Goal: Task Accomplishment & Management: Use online tool/utility

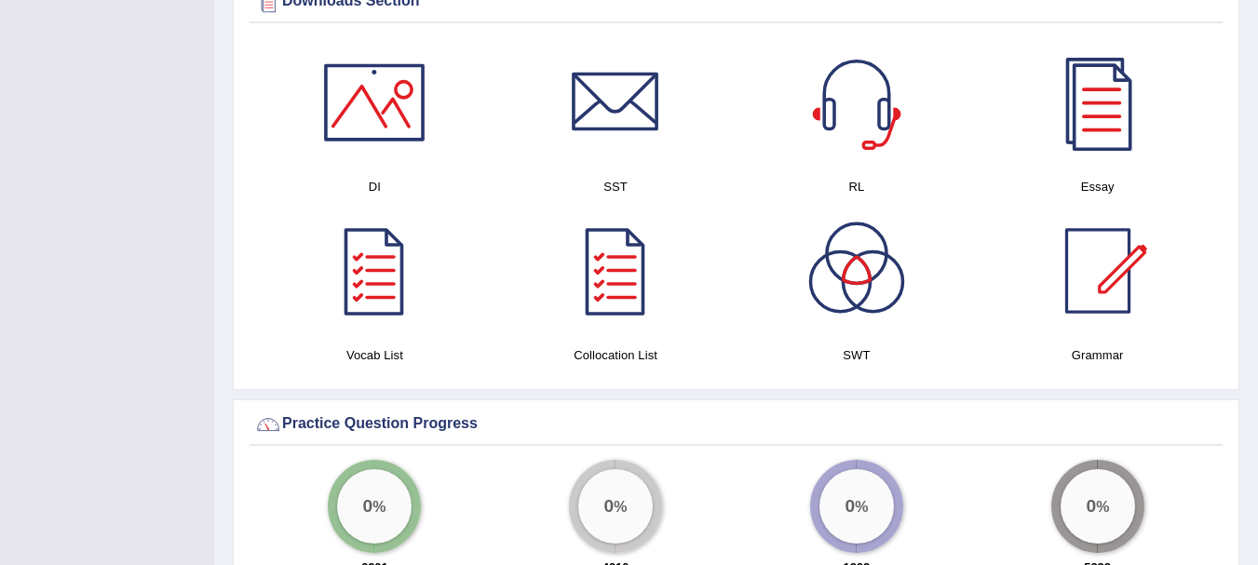
scroll to position [944, 0]
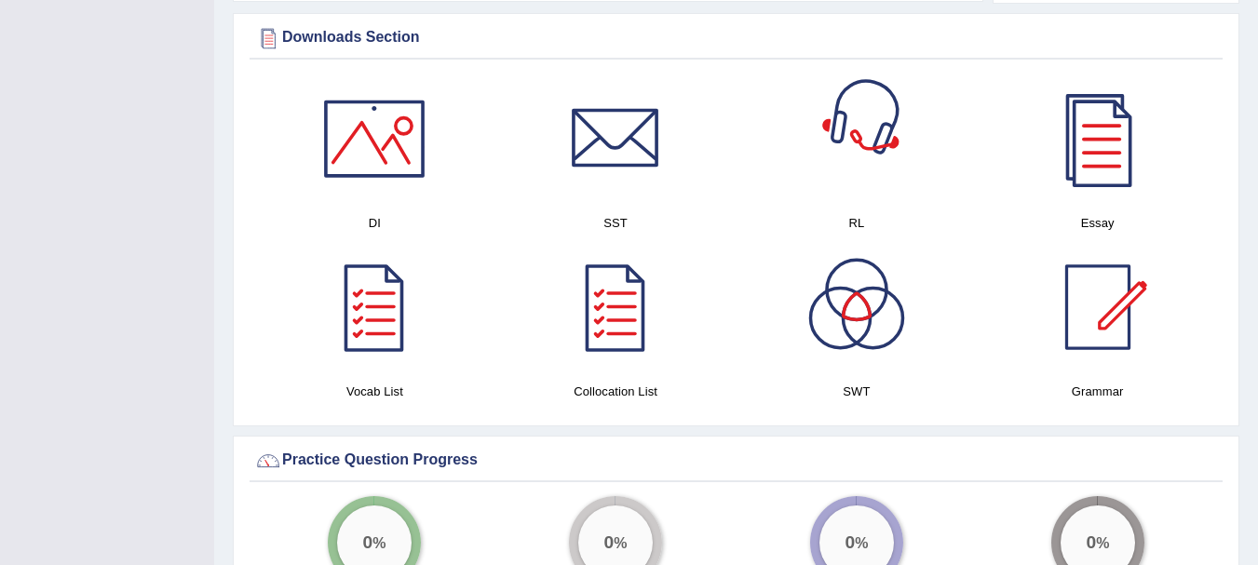
click at [818, 122] on div at bounding box center [856, 139] width 130 height 130
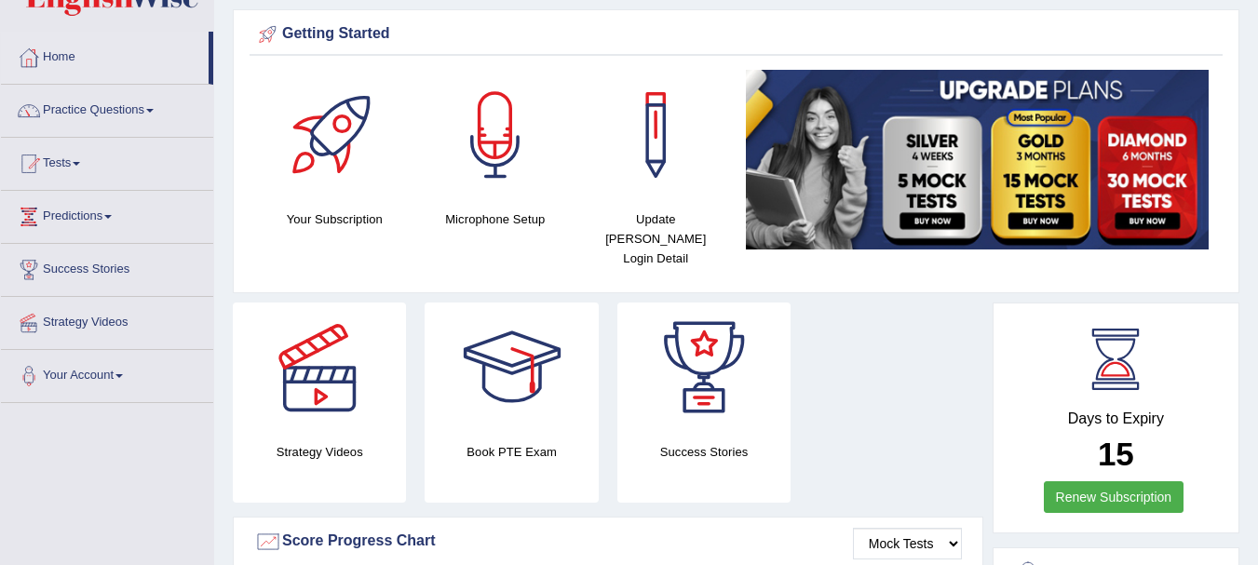
scroll to position [0, 0]
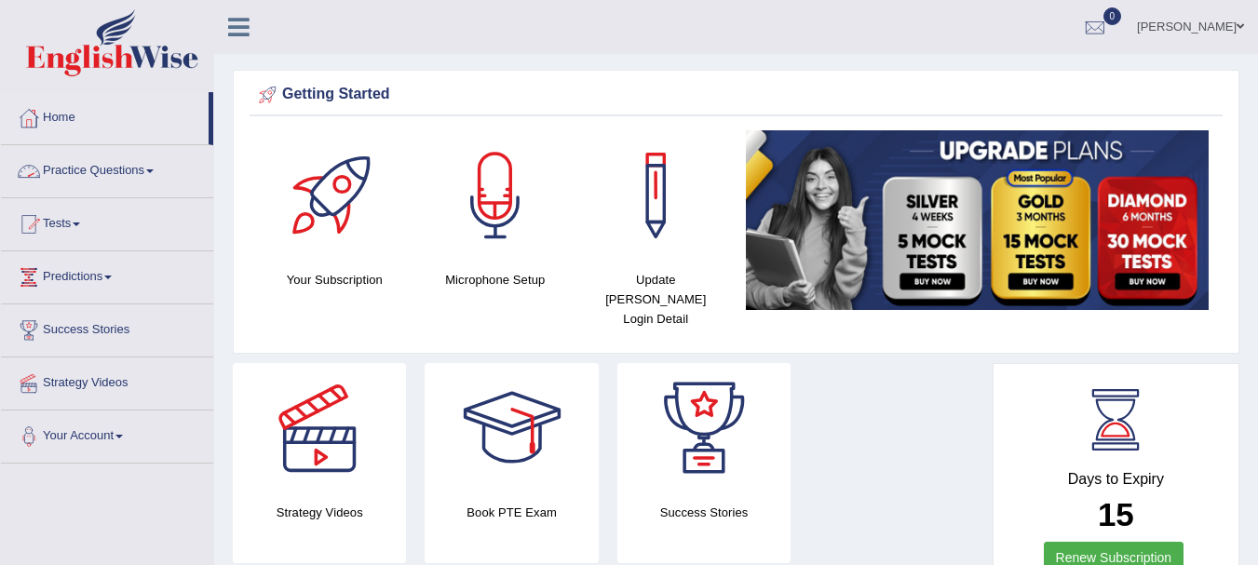
click at [152, 180] on link "Practice Questions" at bounding box center [107, 168] width 212 height 47
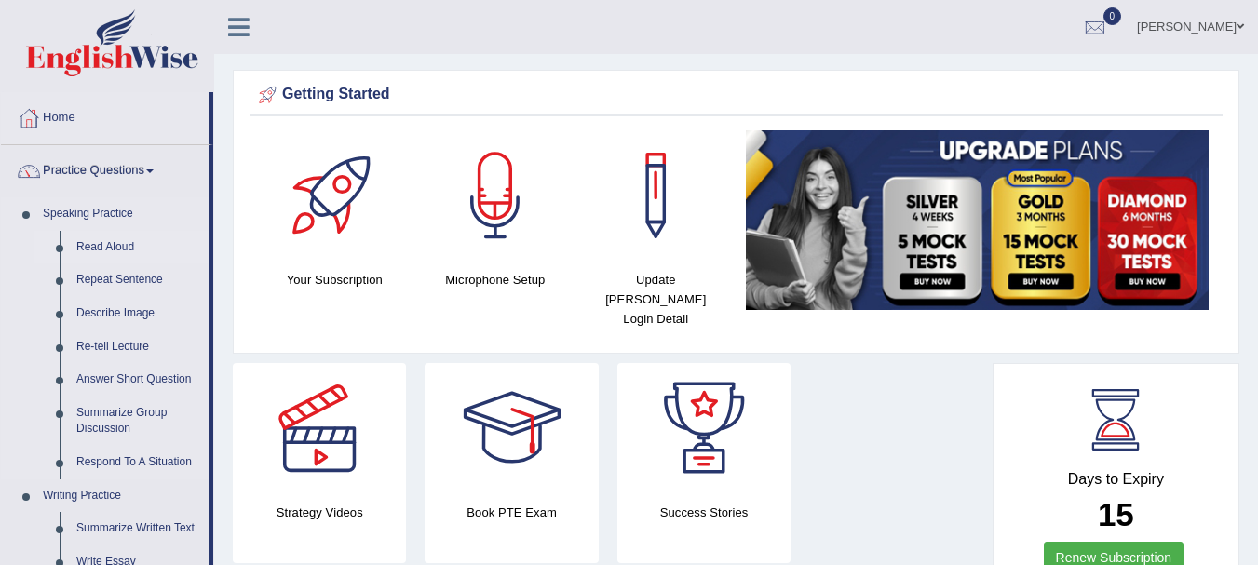
click at [118, 246] on link "Read Aloud" at bounding box center [138, 248] width 141 height 34
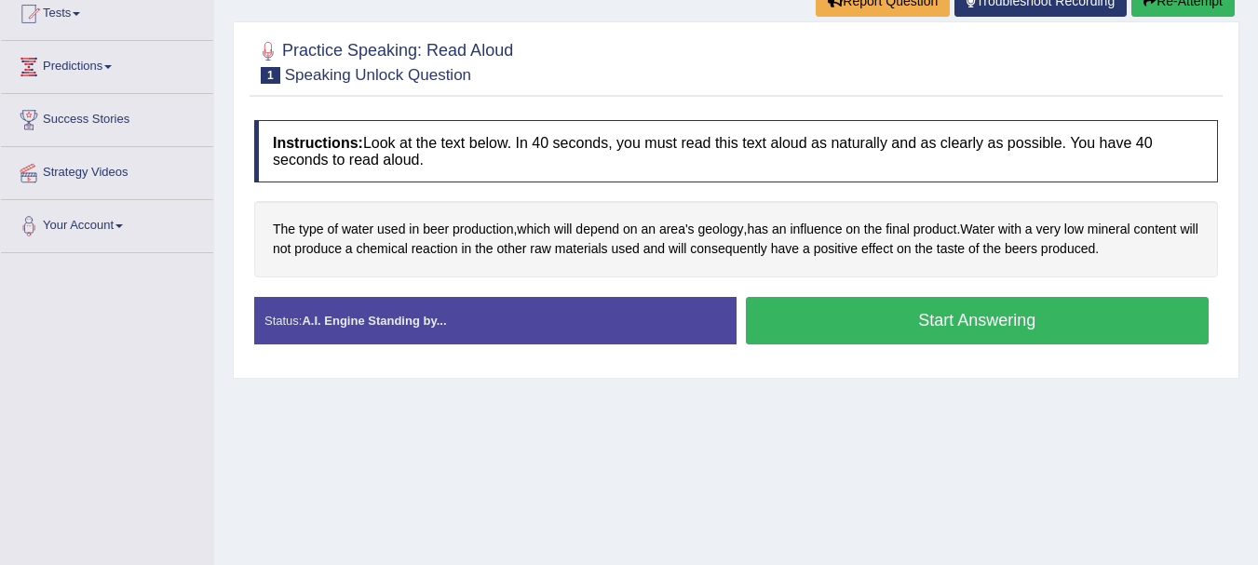
scroll to position [243, 0]
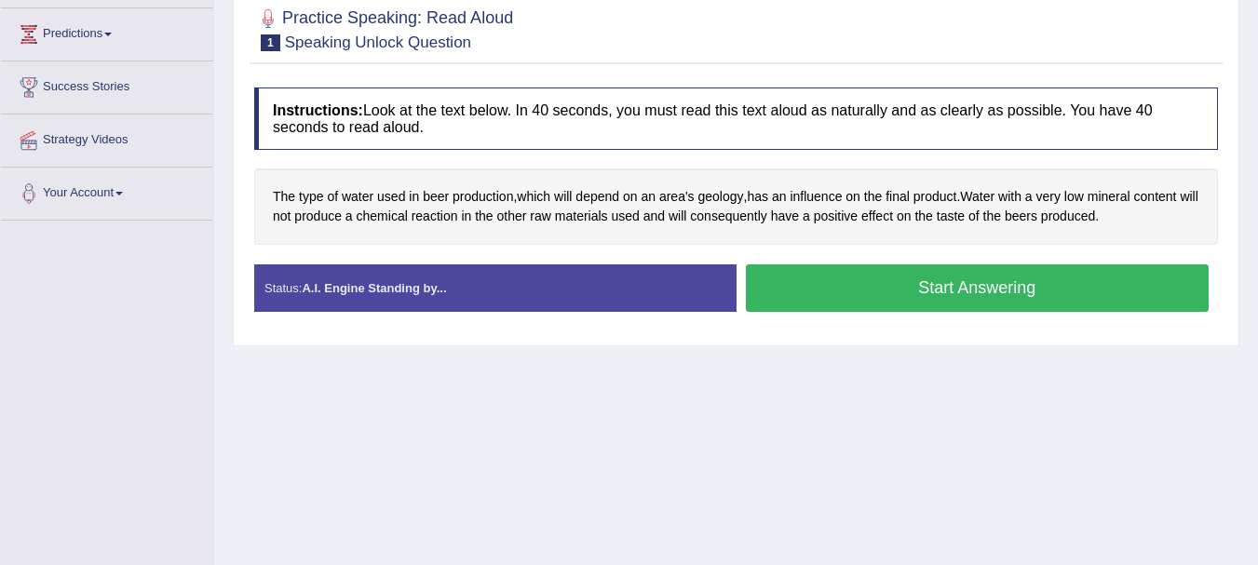
click at [939, 297] on button "Start Answering" at bounding box center [978, 287] width 464 height 47
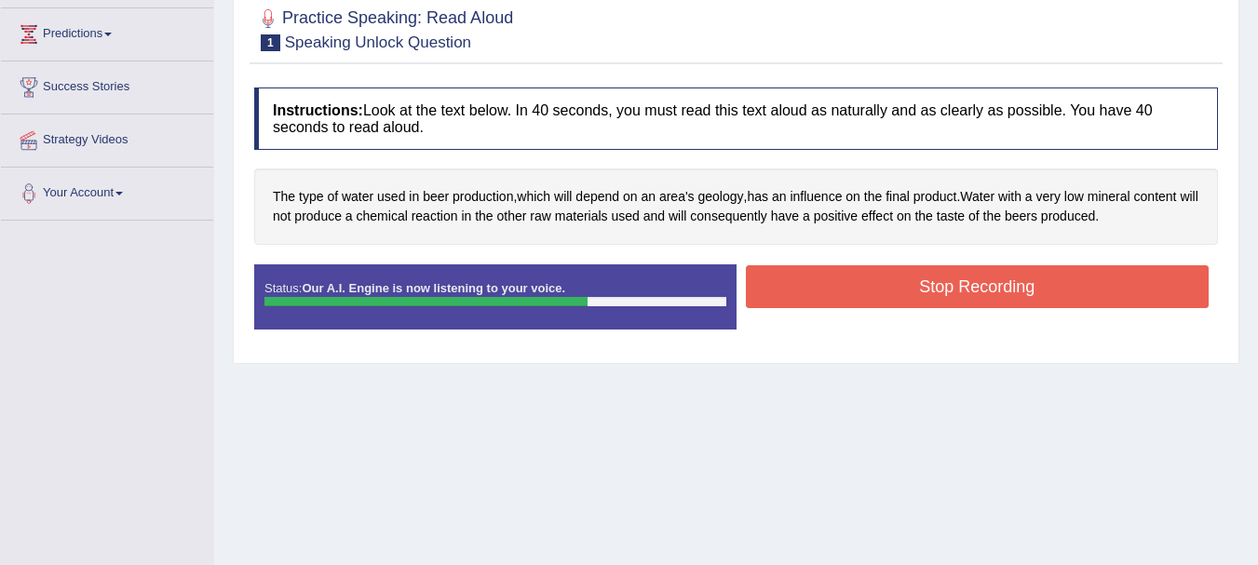
click at [939, 297] on button "Stop Recording" at bounding box center [978, 286] width 464 height 43
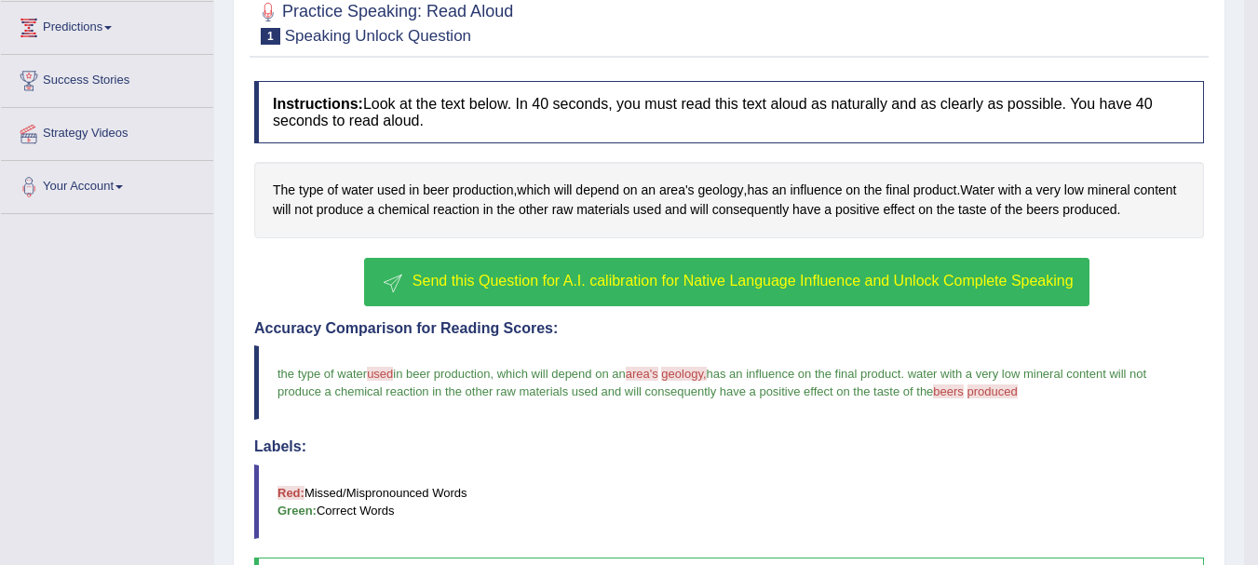
scroll to position [259, 0]
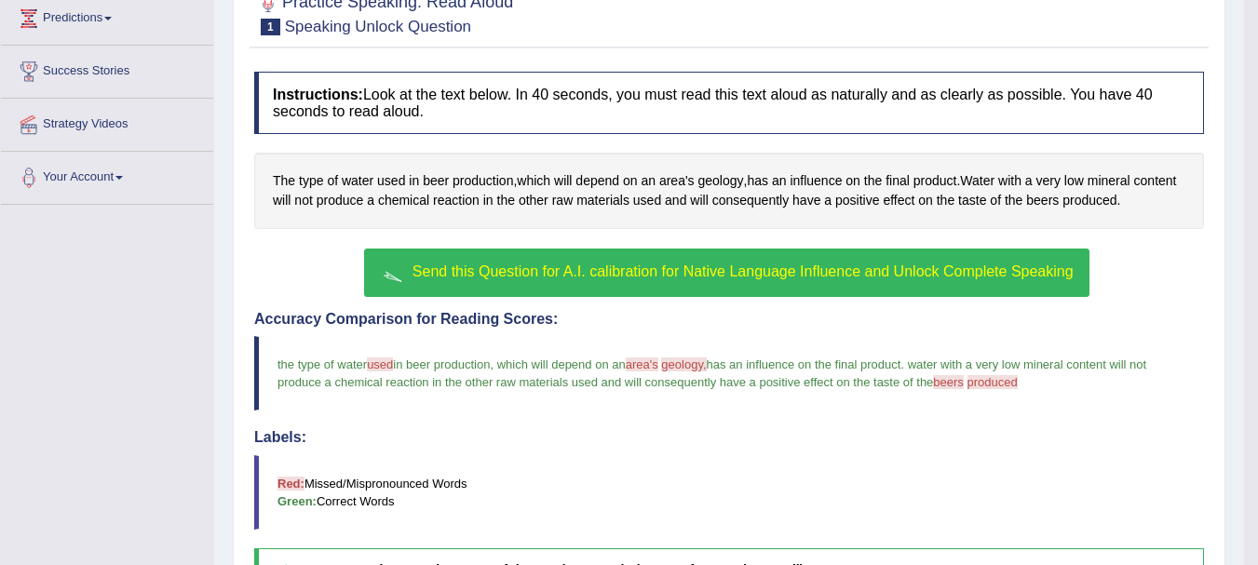
drag, startPoint x: 1255, startPoint y: 271, endPoint x: 1252, endPoint y: 371, distance: 100.6
click at [1252, 306] on html "Toggle navigation Home Practice Questions Speaking Practice Read Aloud Repeat S…" at bounding box center [629, 23] width 1258 height 565
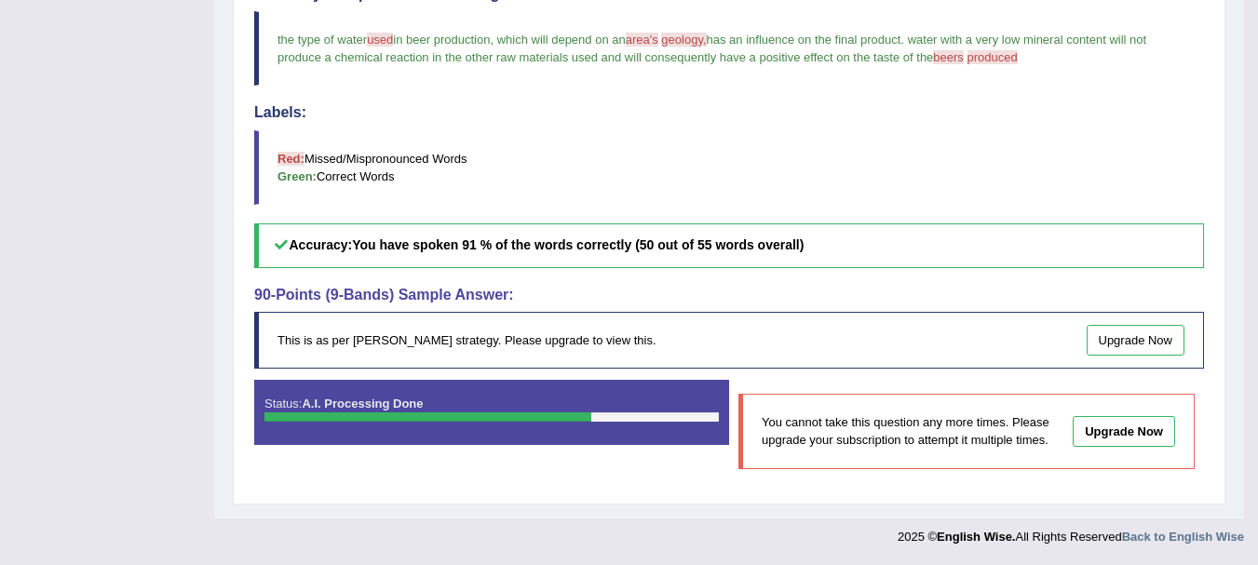
scroll to position [537, 0]
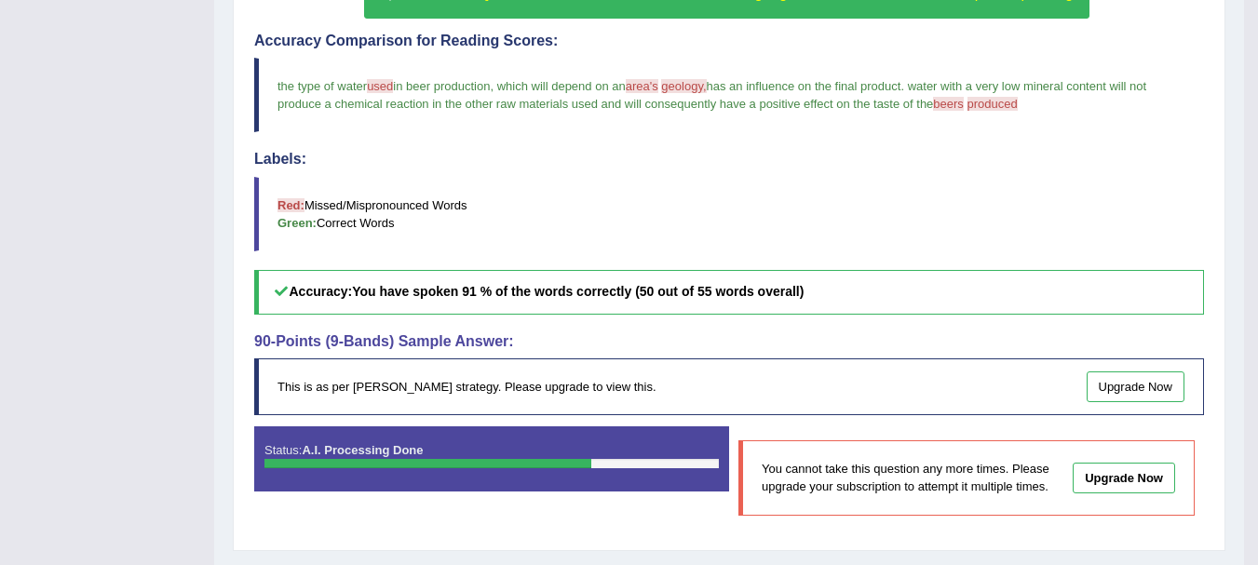
click at [555, 470] on div "Status: A.I. Processing Done" at bounding box center [491, 458] width 475 height 65
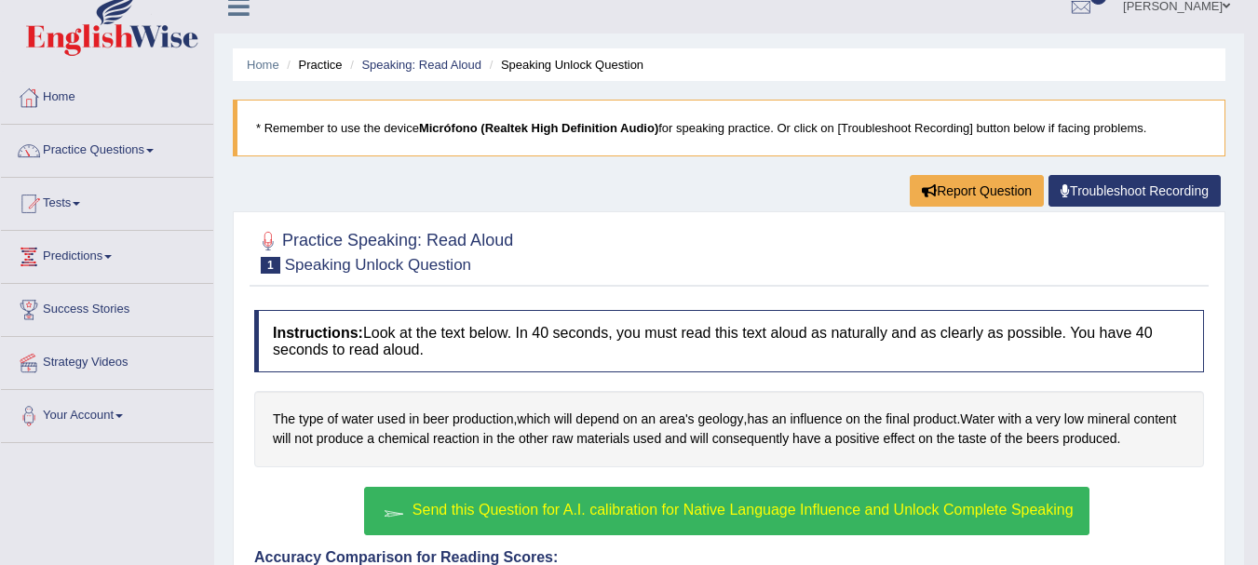
scroll to position [0, 0]
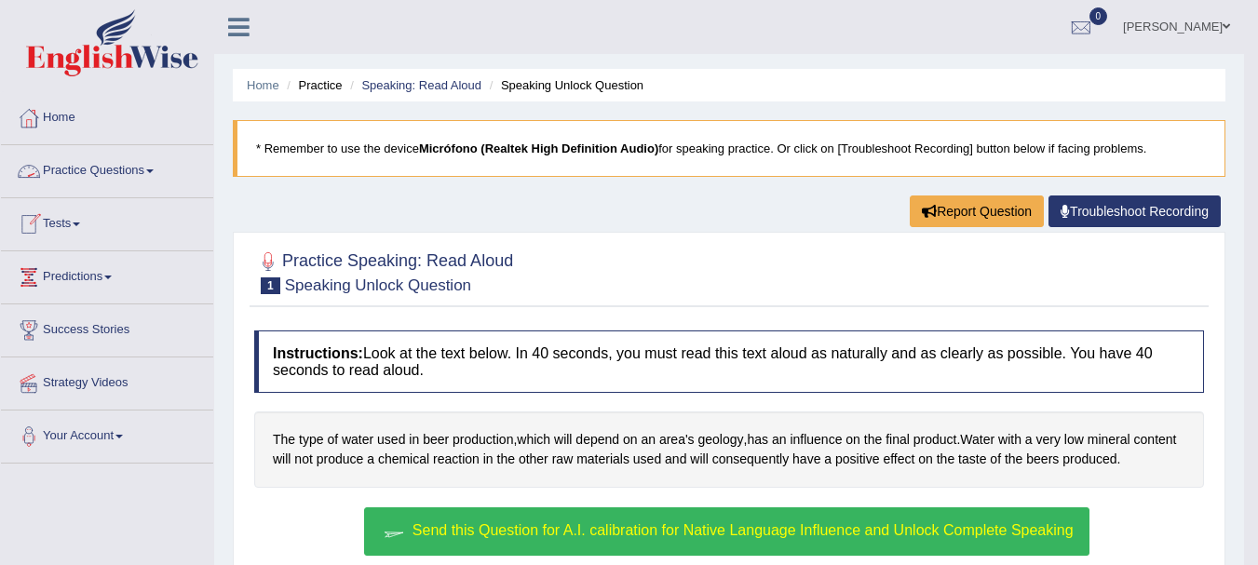
click at [156, 169] on link "Practice Questions" at bounding box center [107, 168] width 212 height 47
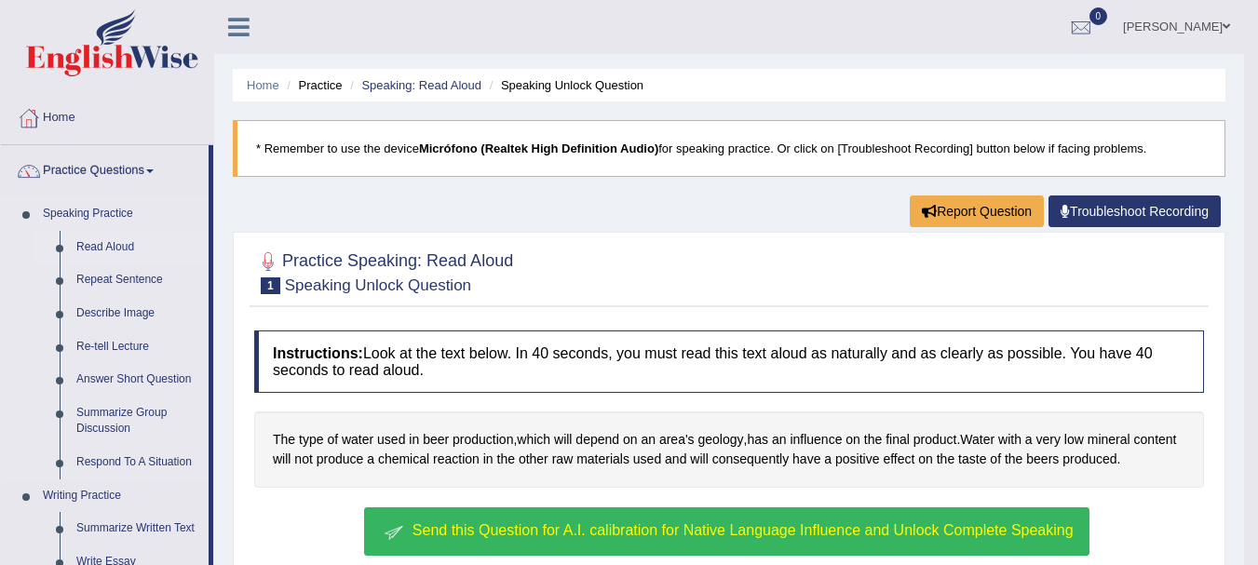
click at [101, 241] on link "Read Aloud" at bounding box center [138, 248] width 141 height 34
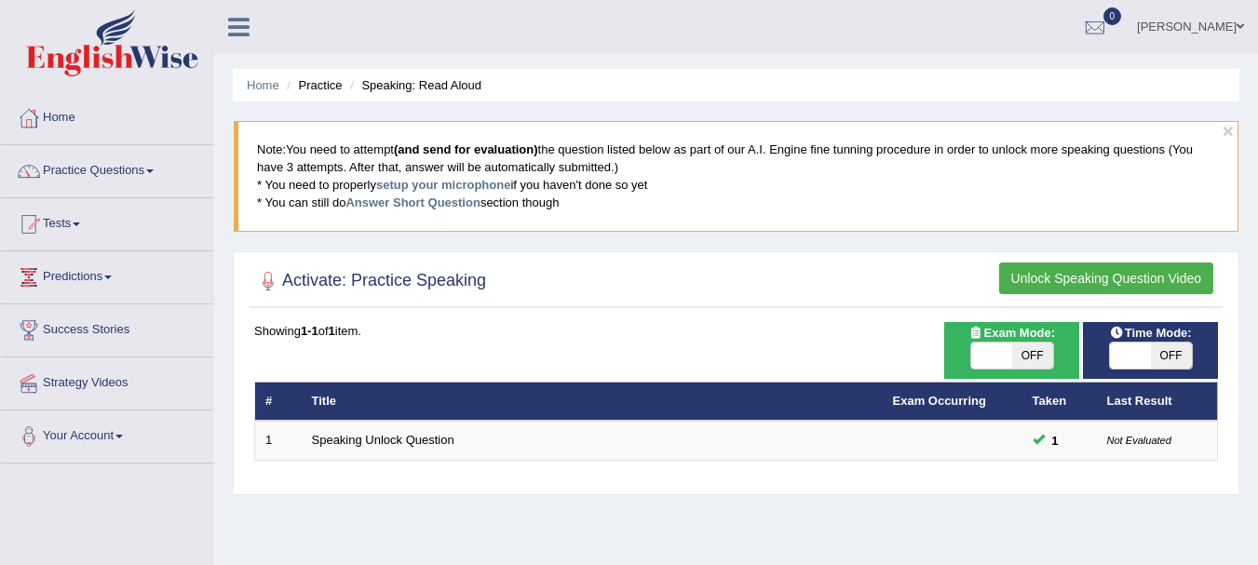
click at [1063, 288] on button "Unlock Speaking Question Video" at bounding box center [1106, 279] width 214 height 32
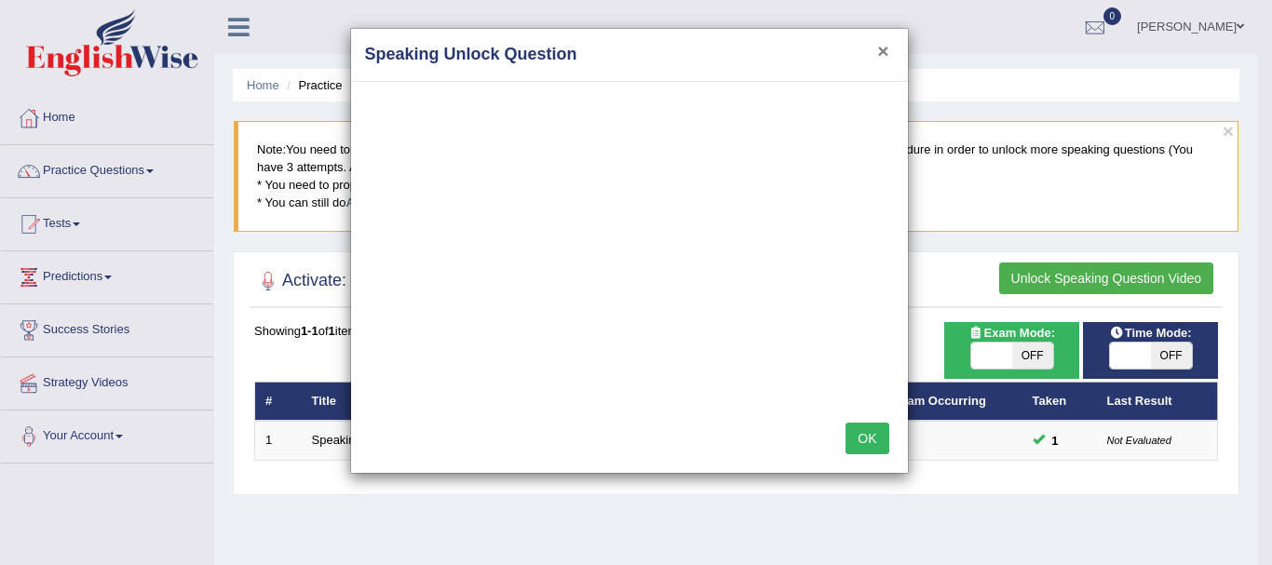
click at [882, 47] on button "×" at bounding box center [882, 51] width 11 height 20
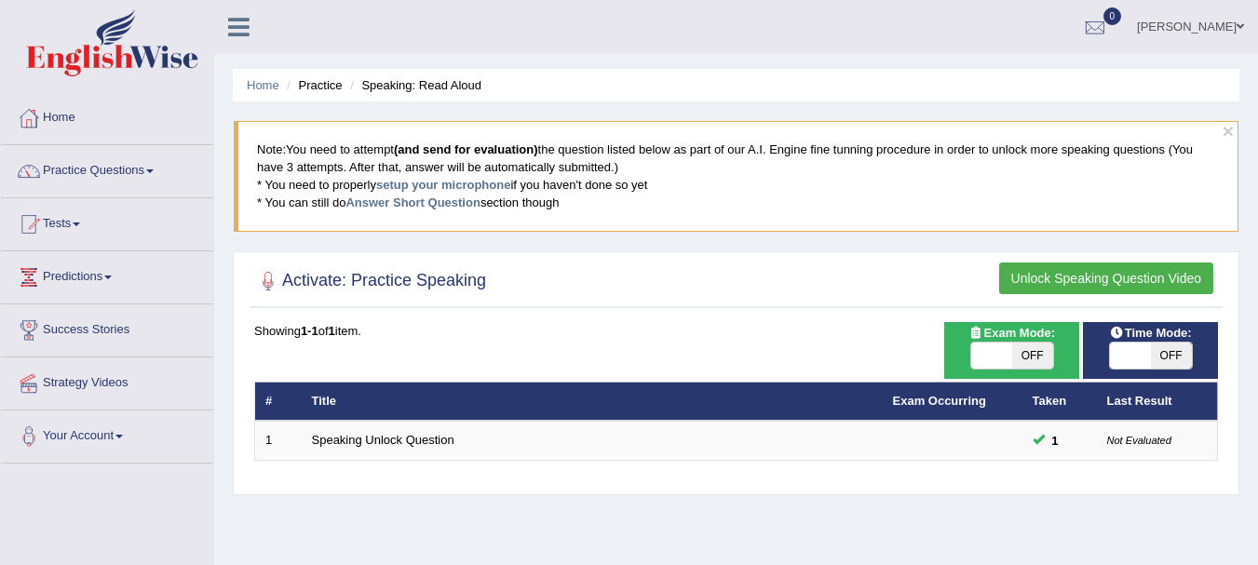
click at [1019, 364] on span "OFF" at bounding box center [1032, 356] width 41 height 26
checkbox input "true"
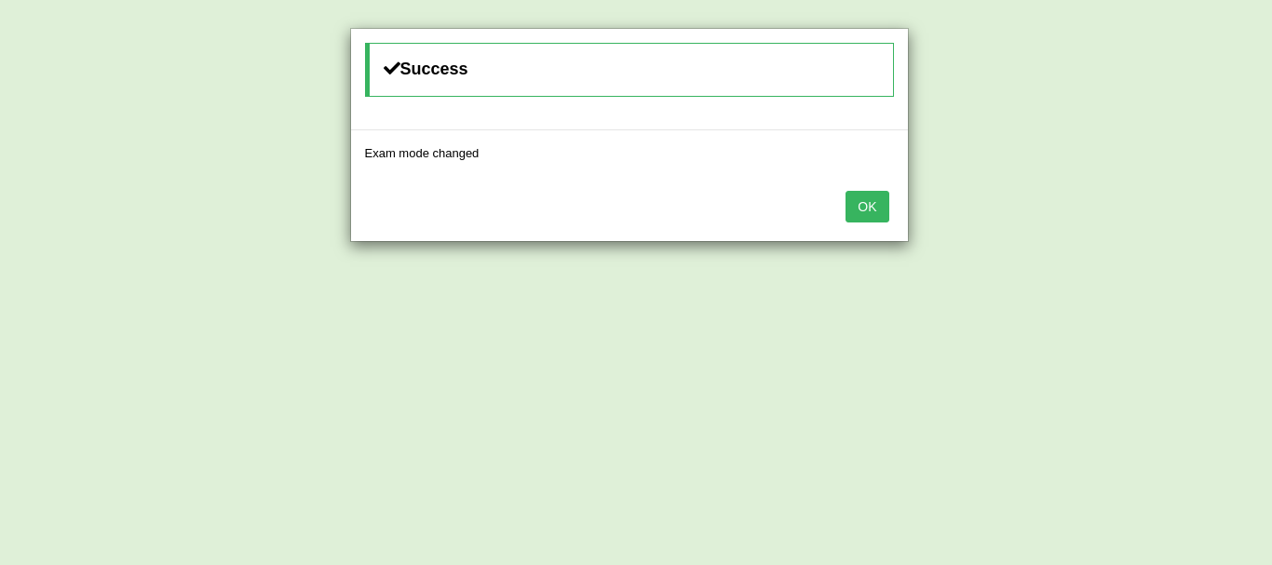
click at [882, 213] on button "OK" at bounding box center [866, 207] width 43 height 32
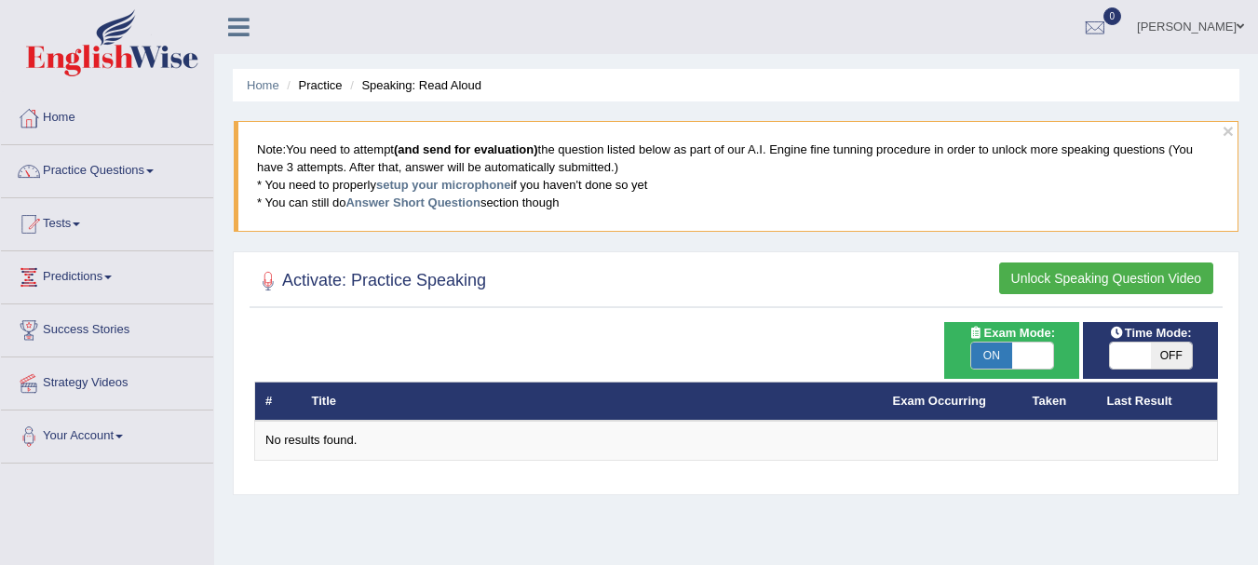
click at [1151, 350] on span "OFF" at bounding box center [1171, 356] width 41 height 26
checkbox input "true"
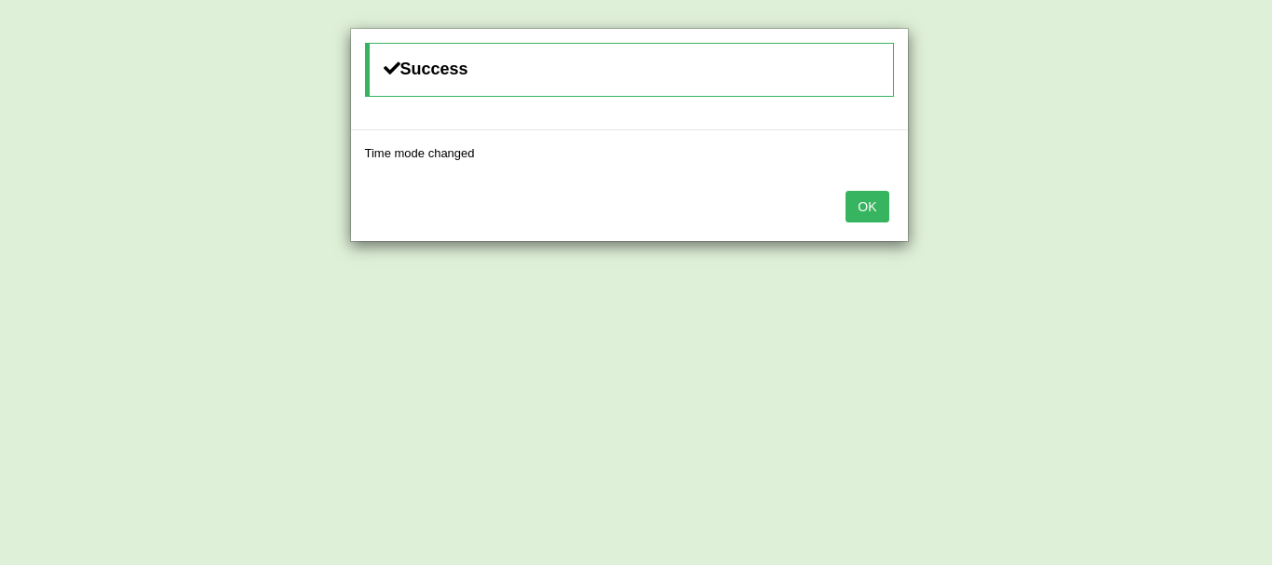
click at [854, 211] on button "OK" at bounding box center [866, 207] width 43 height 32
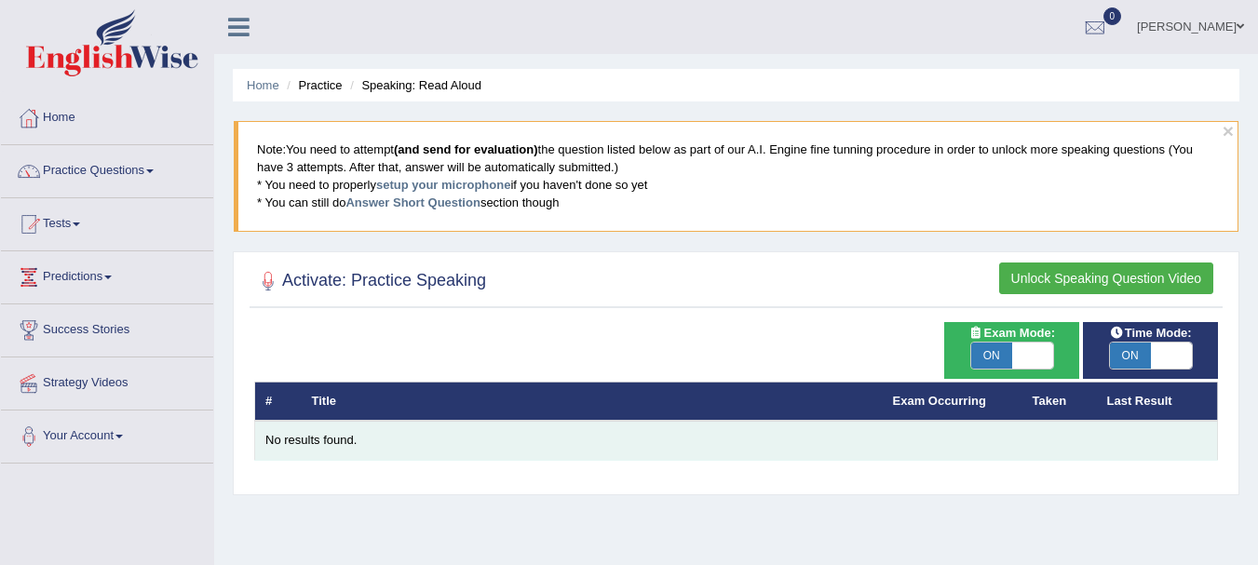
click at [359, 452] on td "No results found." at bounding box center [736, 440] width 963 height 39
click at [340, 443] on div "No results found." at bounding box center [735, 441] width 941 height 18
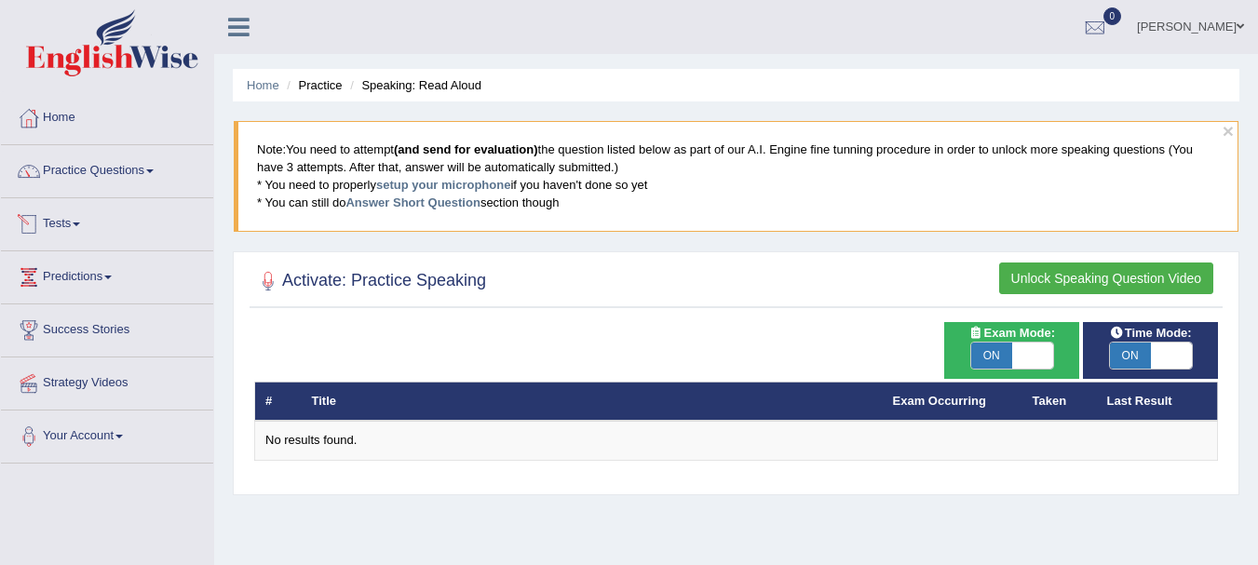
click at [35, 228] on div at bounding box center [29, 224] width 28 height 28
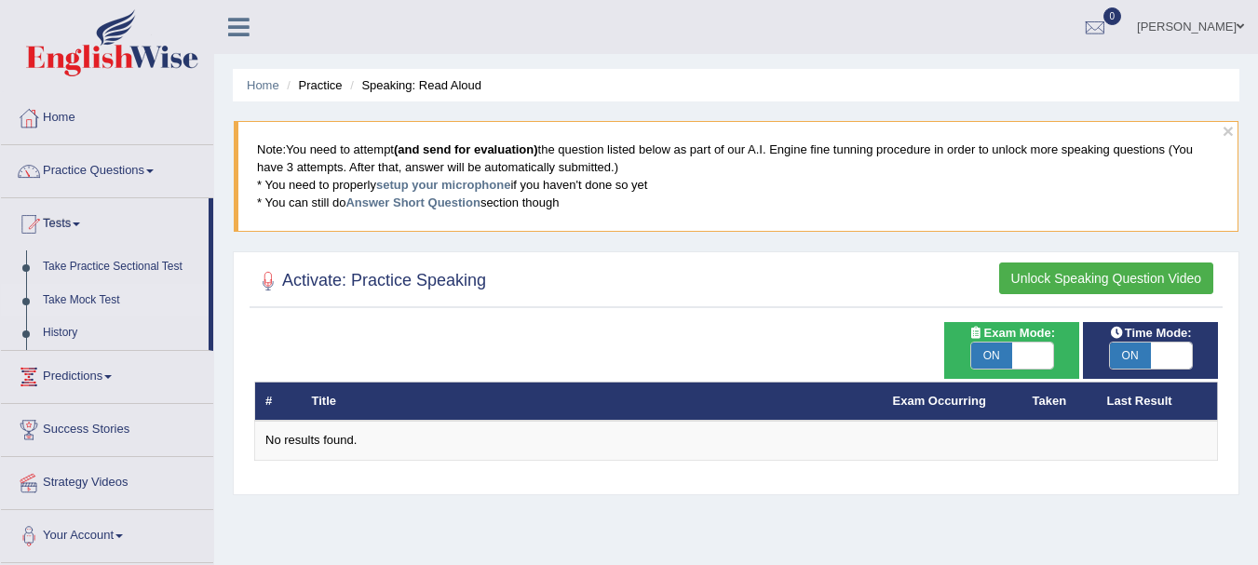
click at [58, 295] on link "Take Mock Test" at bounding box center [121, 301] width 174 height 34
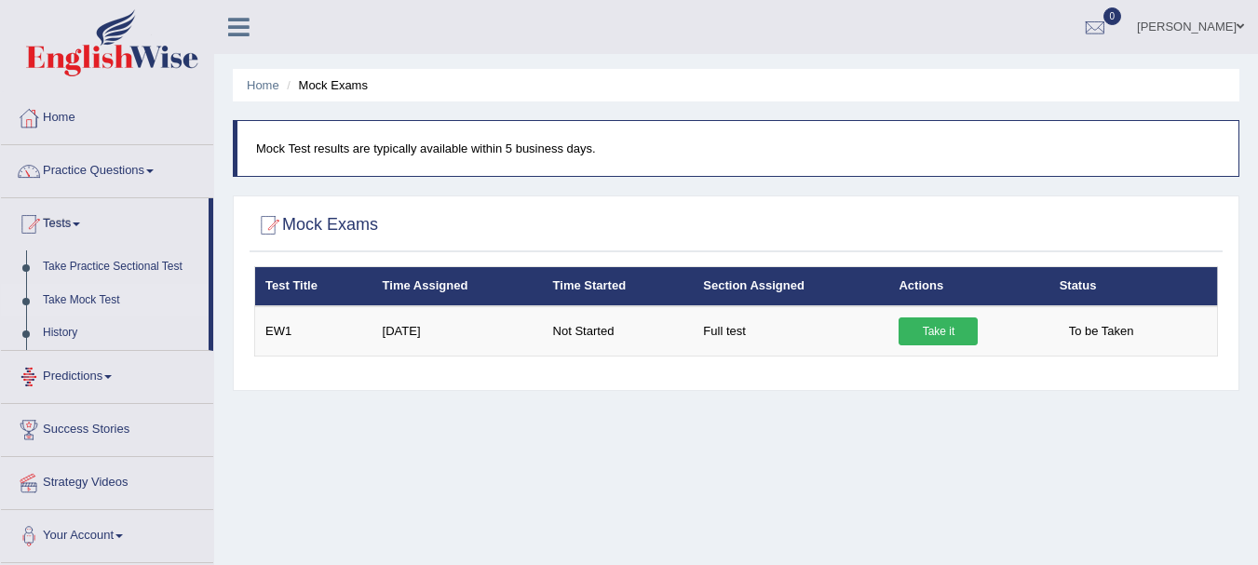
click at [141, 369] on link "Predictions" at bounding box center [107, 374] width 212 height 47
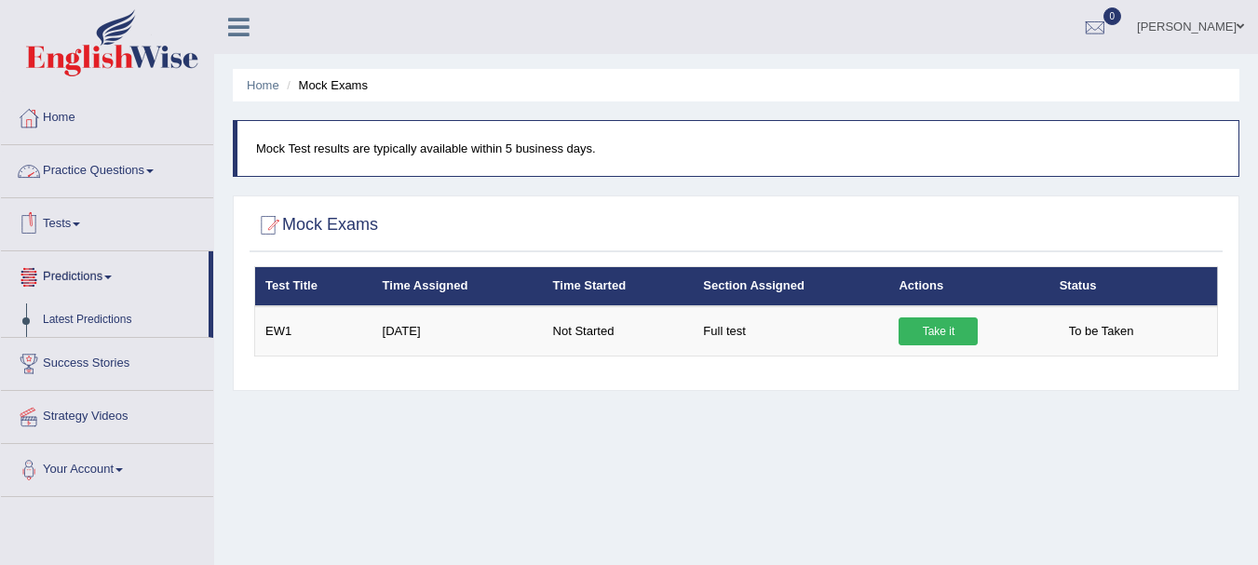
click at [151, 177] on link "Practice Questions" at bounding box center [107, 168] width 212 height 47
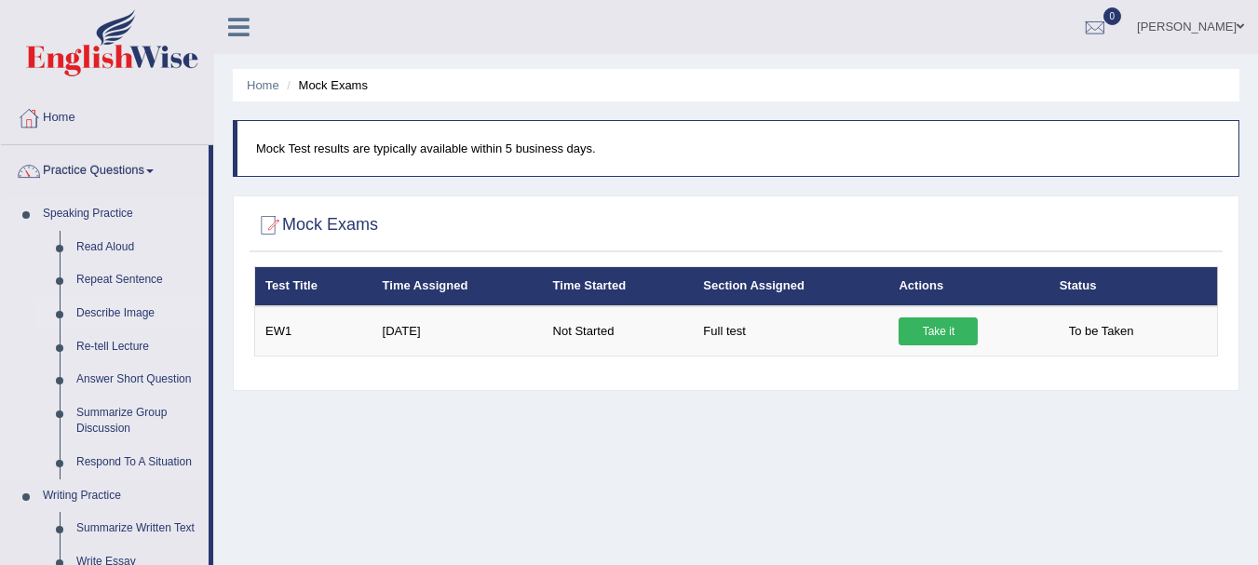
click at [125, 315] on link "Describe Image" at bounding box center [138, 314] width 141 height 34
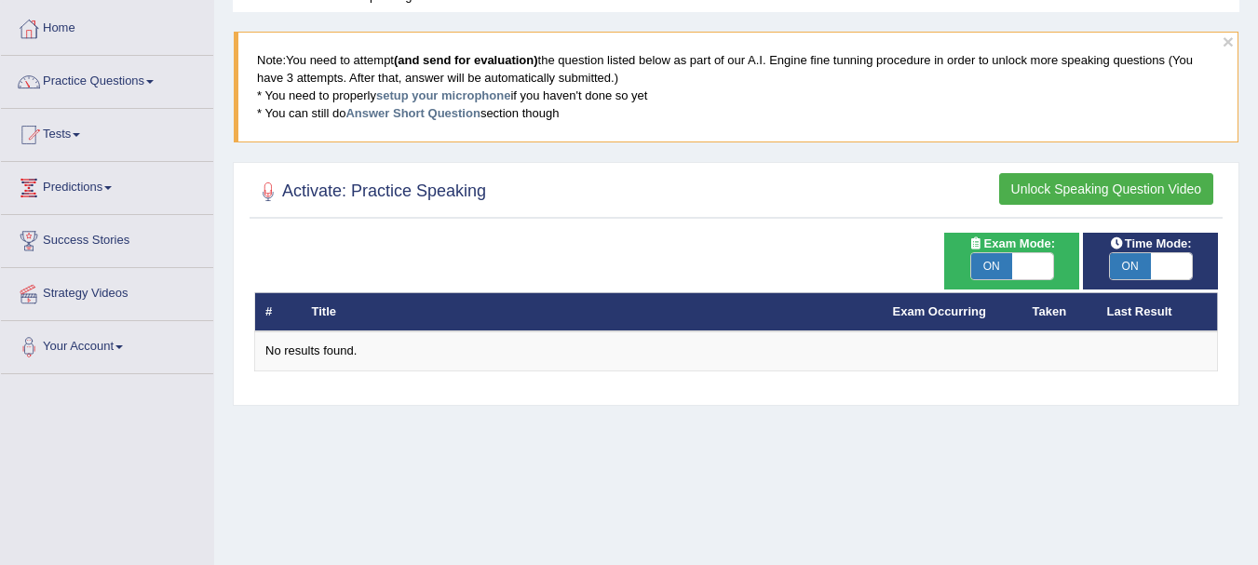
scroll to position [90, 0]
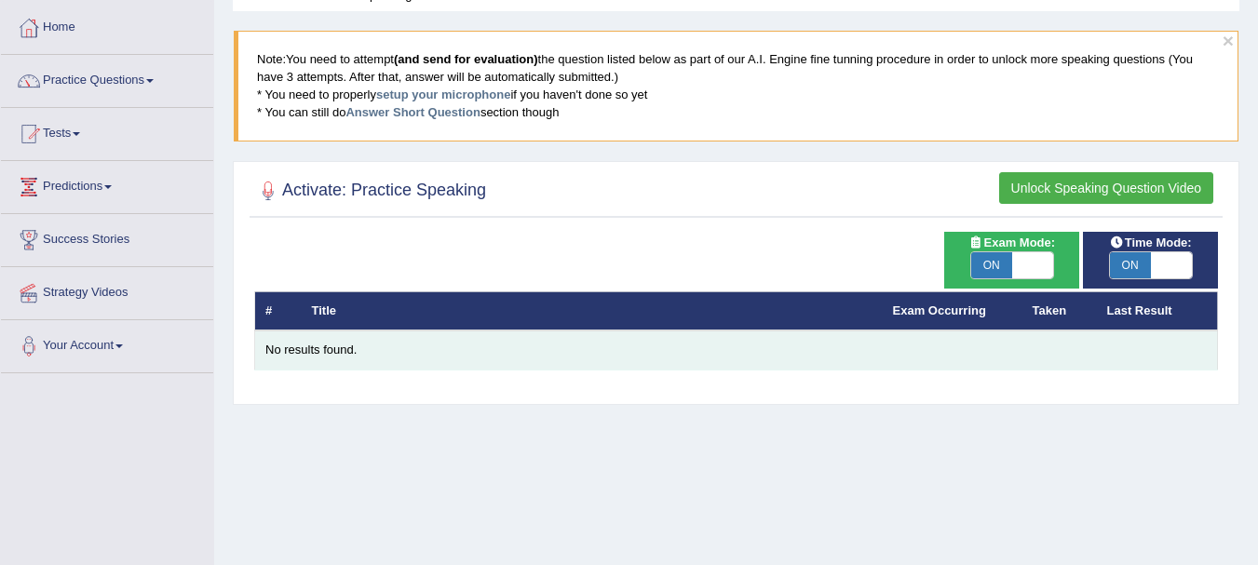
click at [308, 353] on div "No results found." at bounding box center [735, 351] width 941 height 18
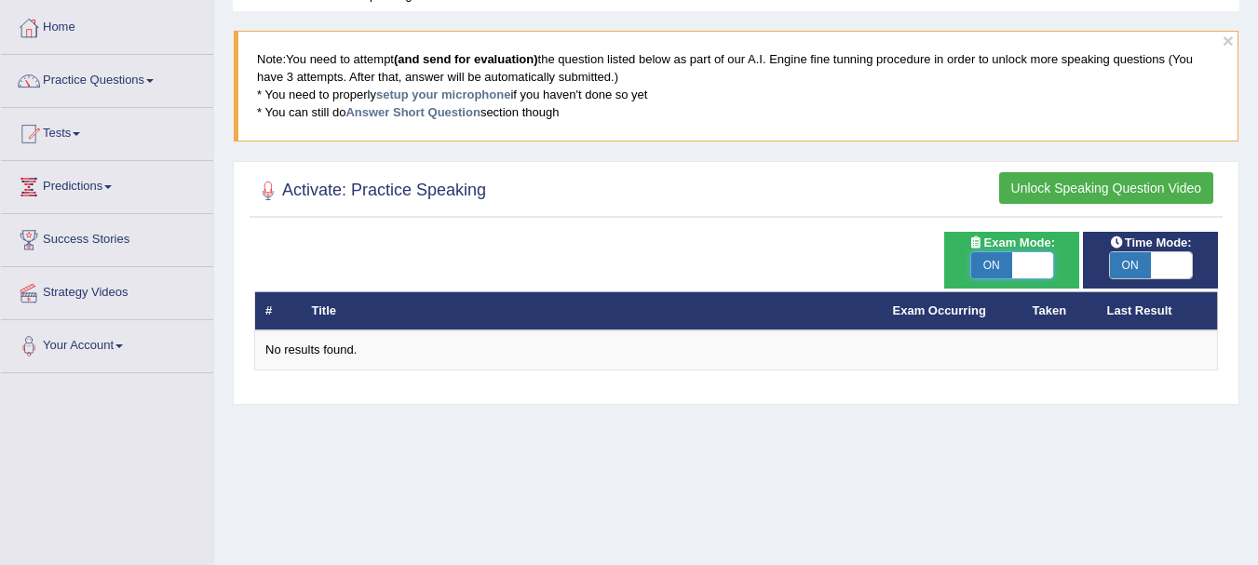
click at [1030, 263] on span at bounding box center [1032, 265] width 41 height 26
checkbox input "false"
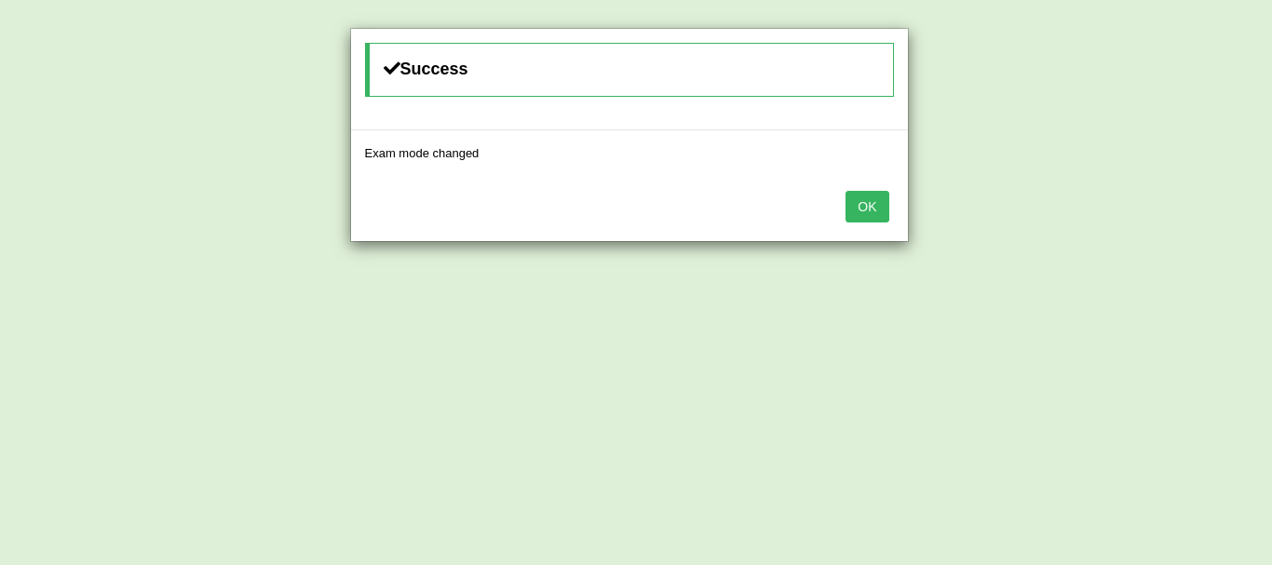
click at [882, 196] on button "OK" at bounding box center [866, 207] width 43 height 32
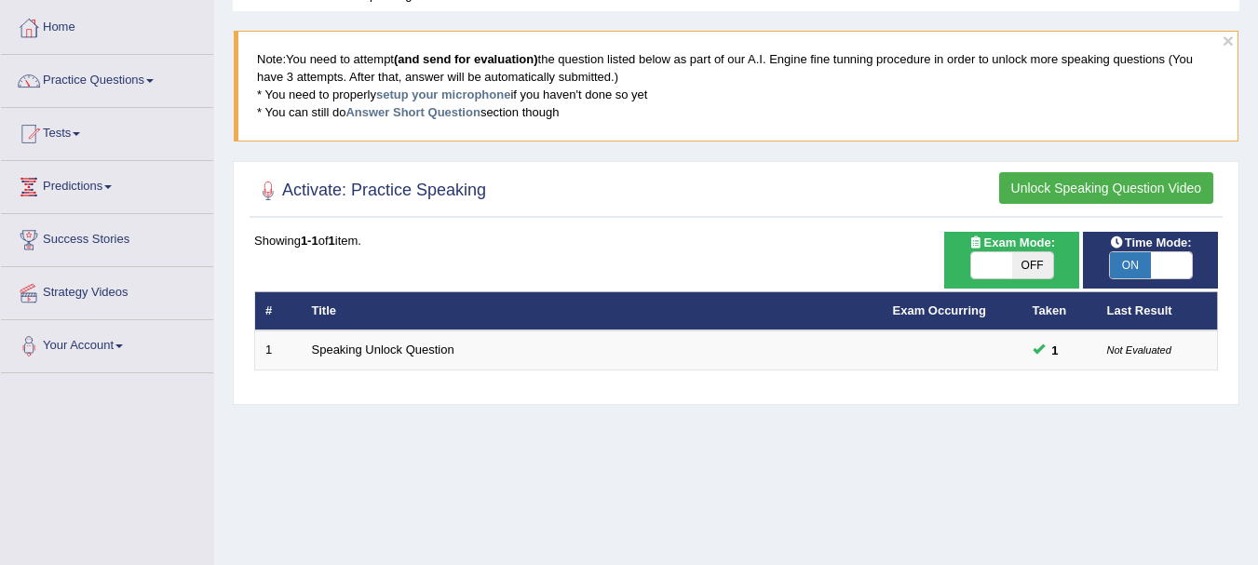
click at [1126, 275] on span "ON" at bounding box center [1130, 265] width 41 height 26
checkbox input "false"
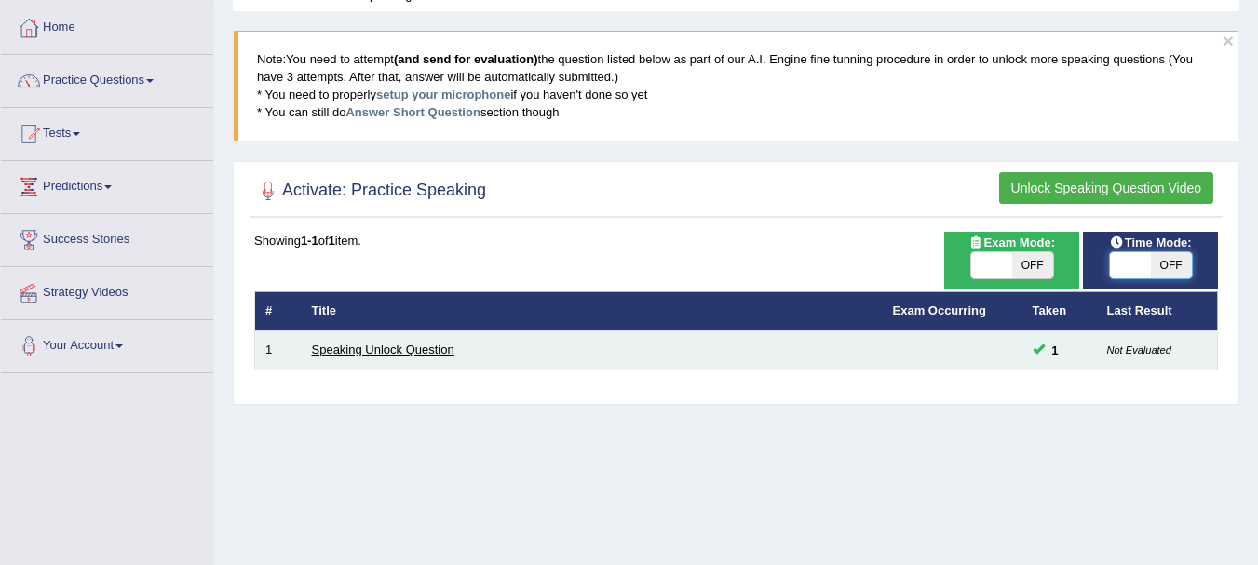
click at [371, 344] on link "Speaking Unlock Question" at bounding box center [383, 350] width 142 height 14
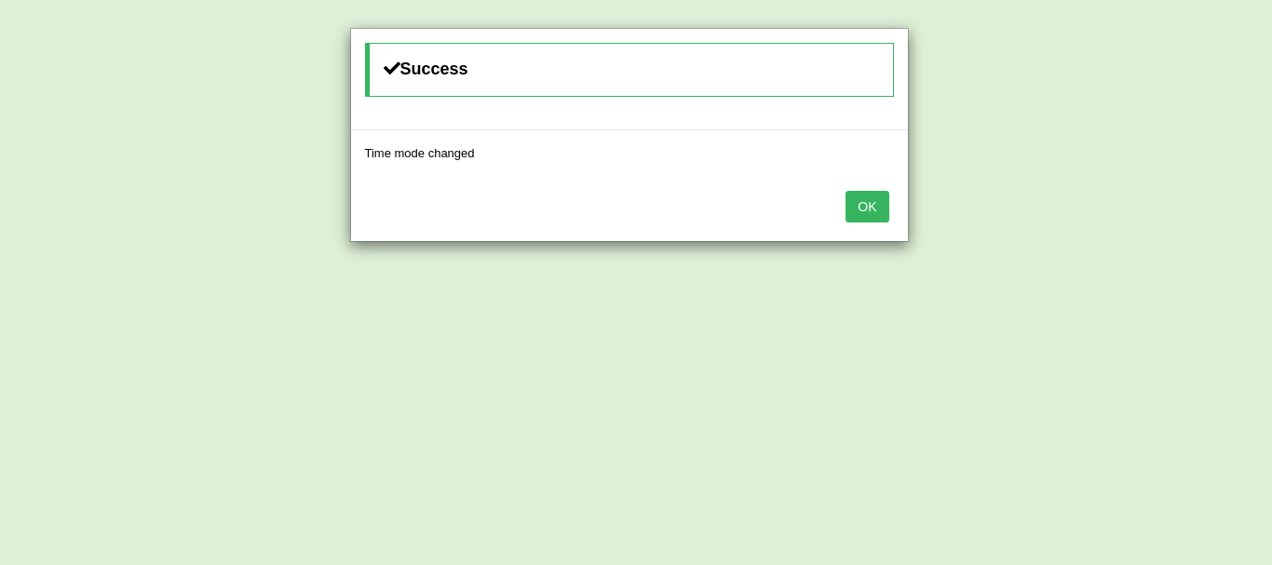
click at [863, 204] on button "OK" at bounding box center [866, 207] width 43 height 32
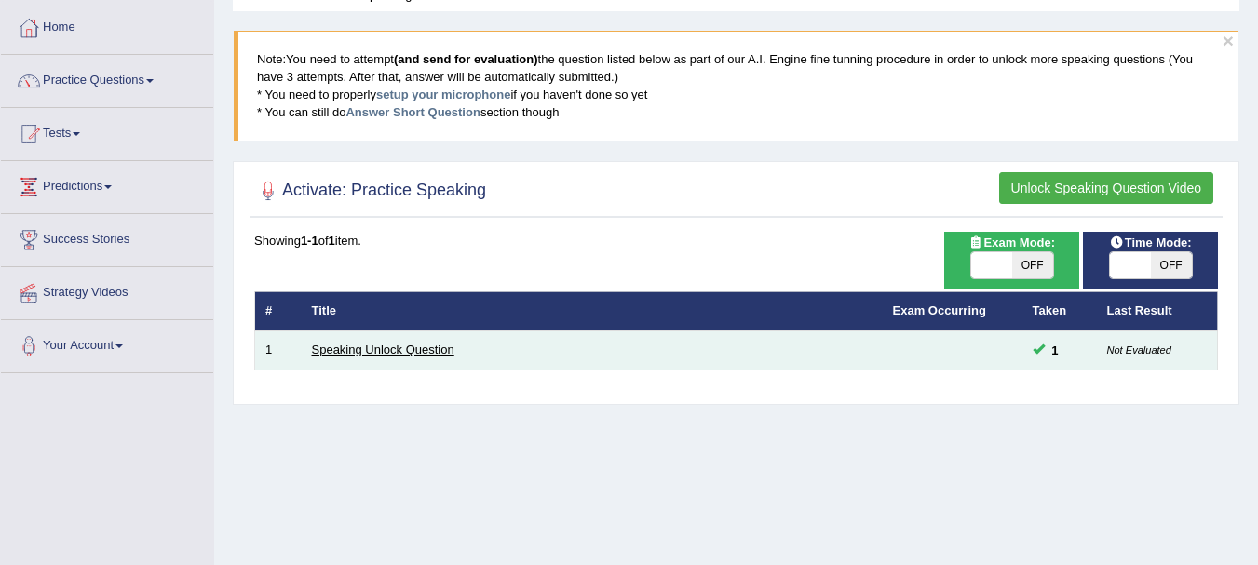
click at [350, 352] on link "Speaking Unlock Question" at bounding box center [383, 350] width 142 height 14
click at [382, 349] on link "Speaking Unlock Question" at bounding box center [383, 350] width 142 height 14
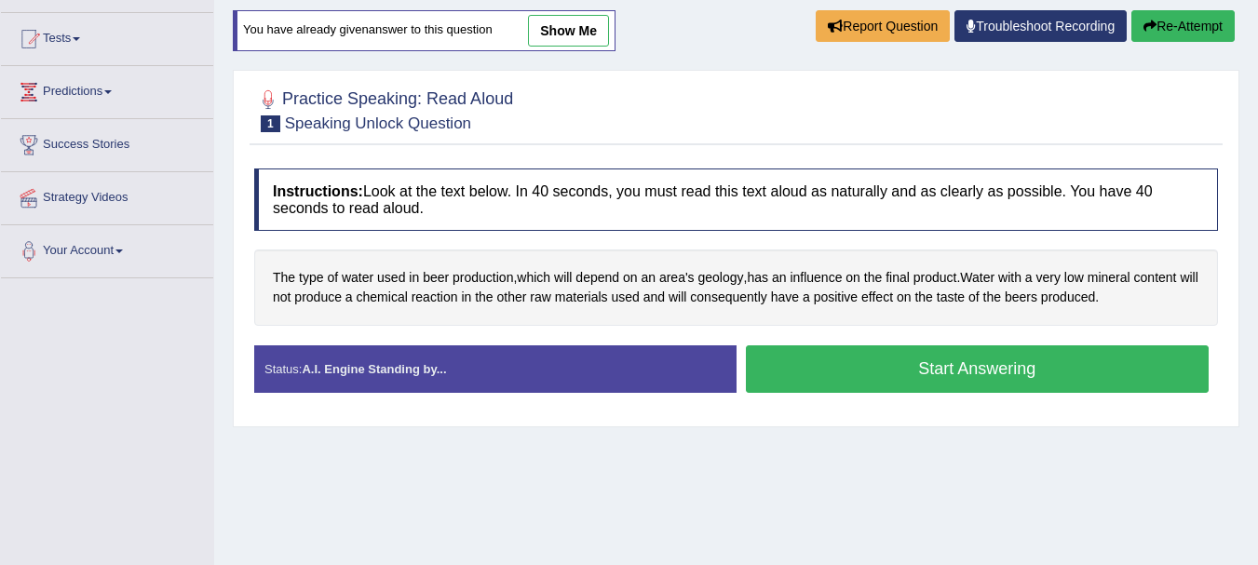
scroll to position [186, 0]
click at [424, 373] on strong "A.I. Engine Standing by..." at bounding box center [374, 368] width 144 height 14
click at [838, 358] on button "Start Answering" at bounding box center [978, 367] width 464 height 47
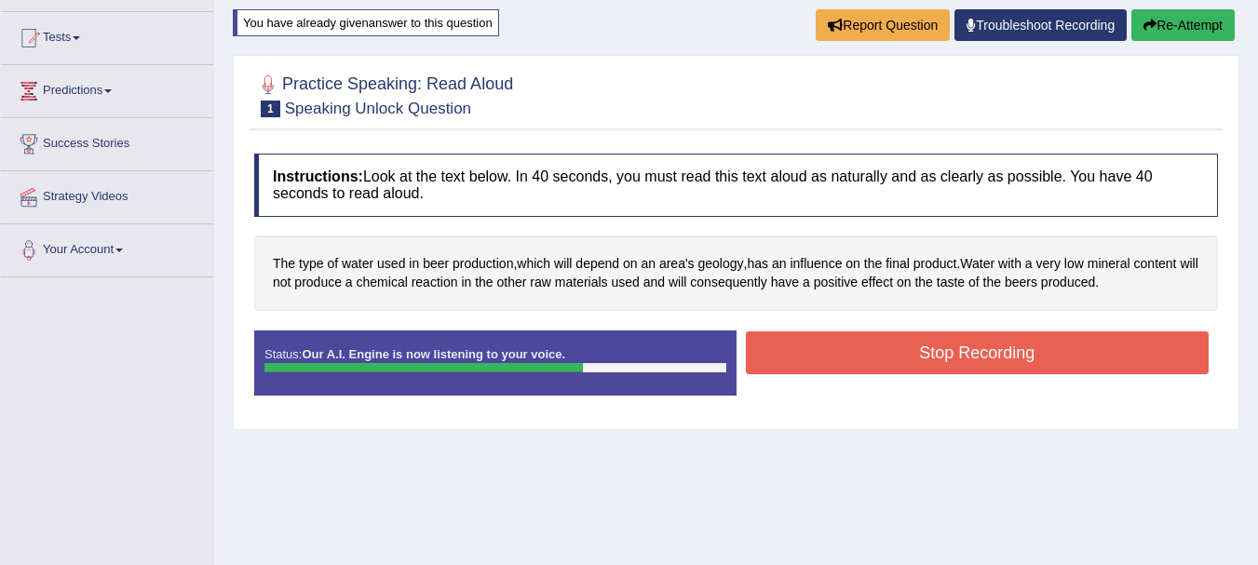
click at [838, 358] on button "Stop Recording" at bounding box center [978, 352] width 464 height 43
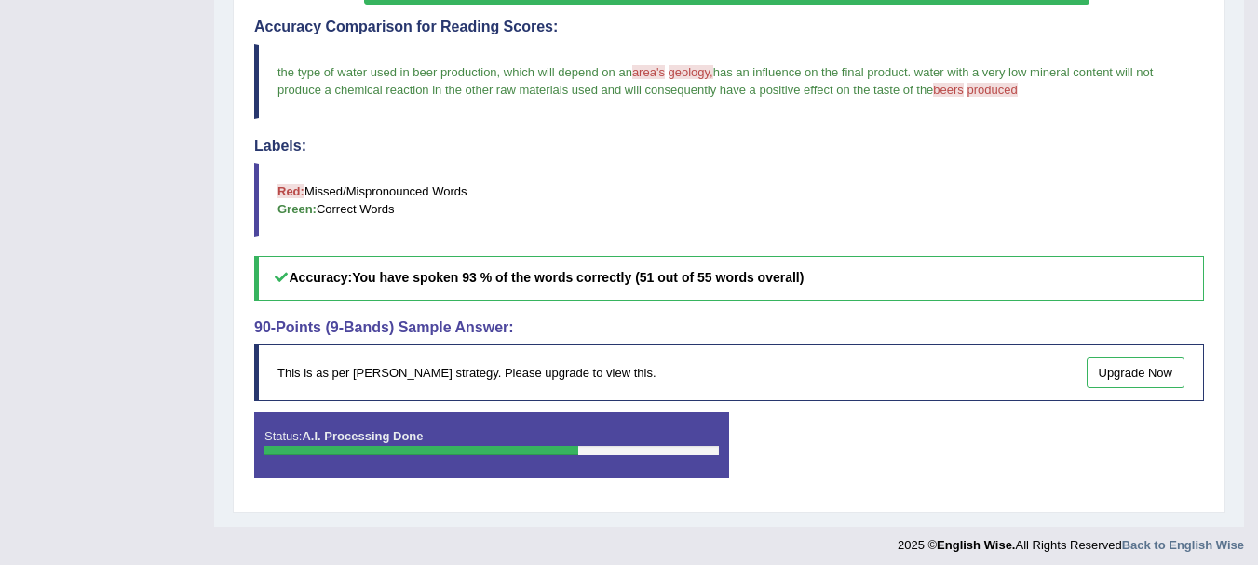
scroll to position [562, 0]
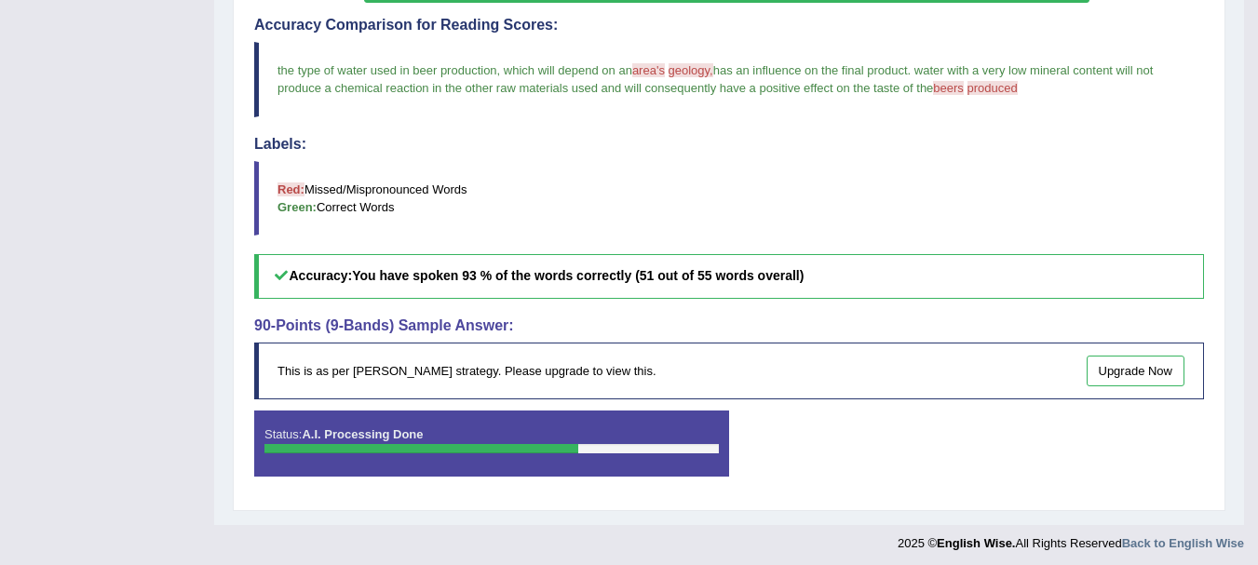
drag, startPoint x: 1253, startPoint y: 408, endPoint x: 1252, endPoint y: 458, distance: 50.3
drag, startPoint x: 1252, startPoint y: 458, endPoint x: 1254, endPoint y: 435, distance: 23.4
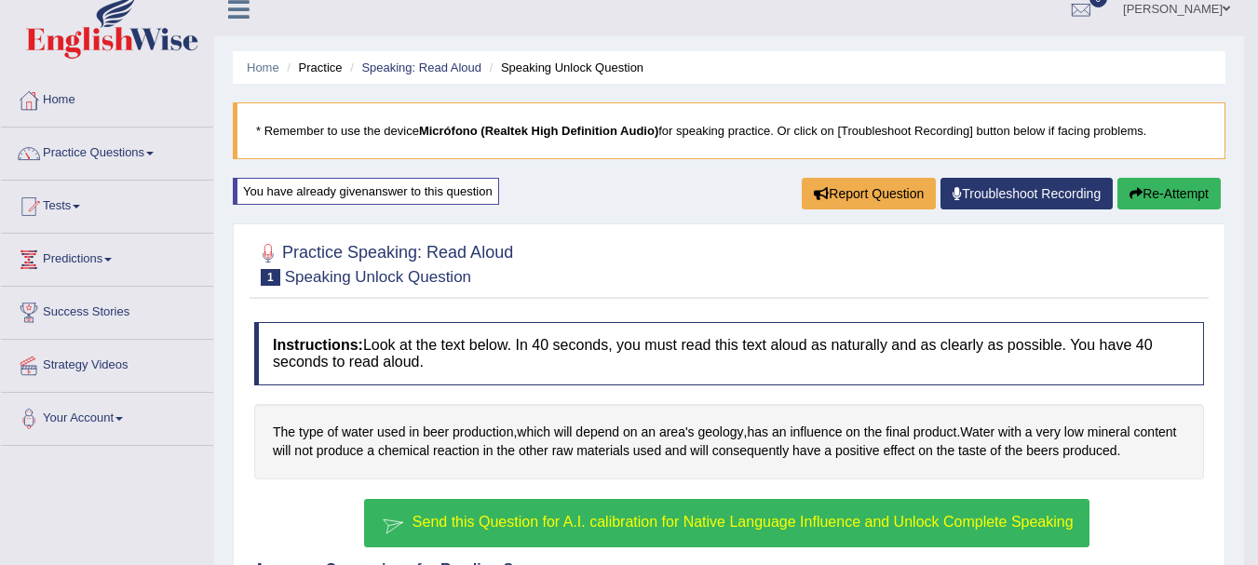
scroll to position [0, 0]
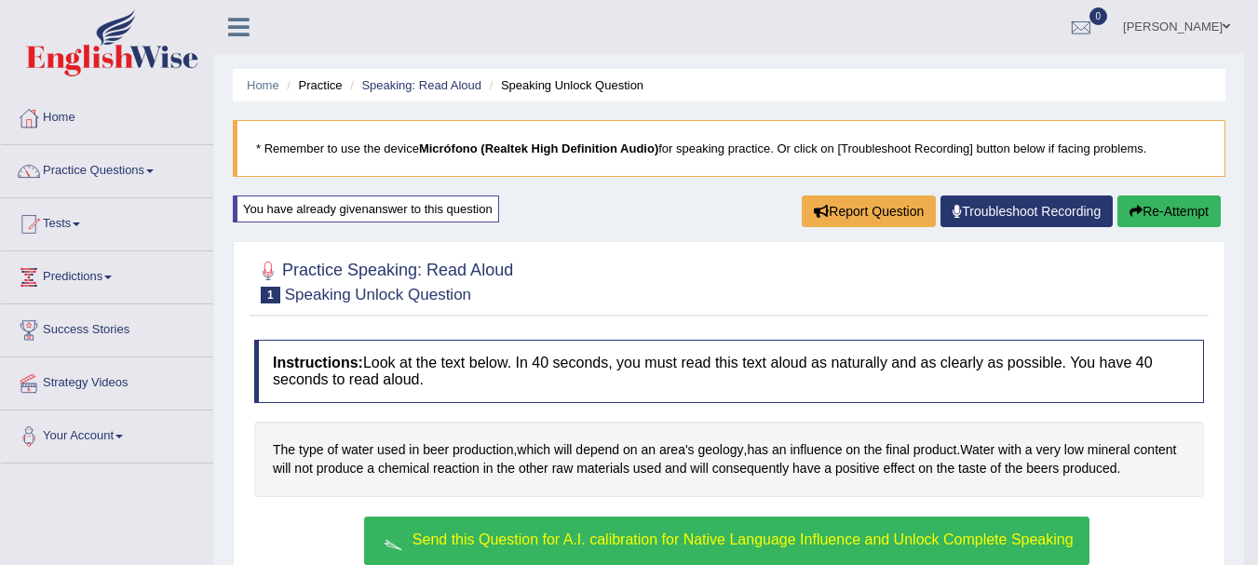
click at [545, 84] on li "Speaking Unlock Question" at bounding box center [564, 85] width 158 height 18
click at [149, 187] on link "Practice Questions" at bounding box center [107, 168] width 212 height 47
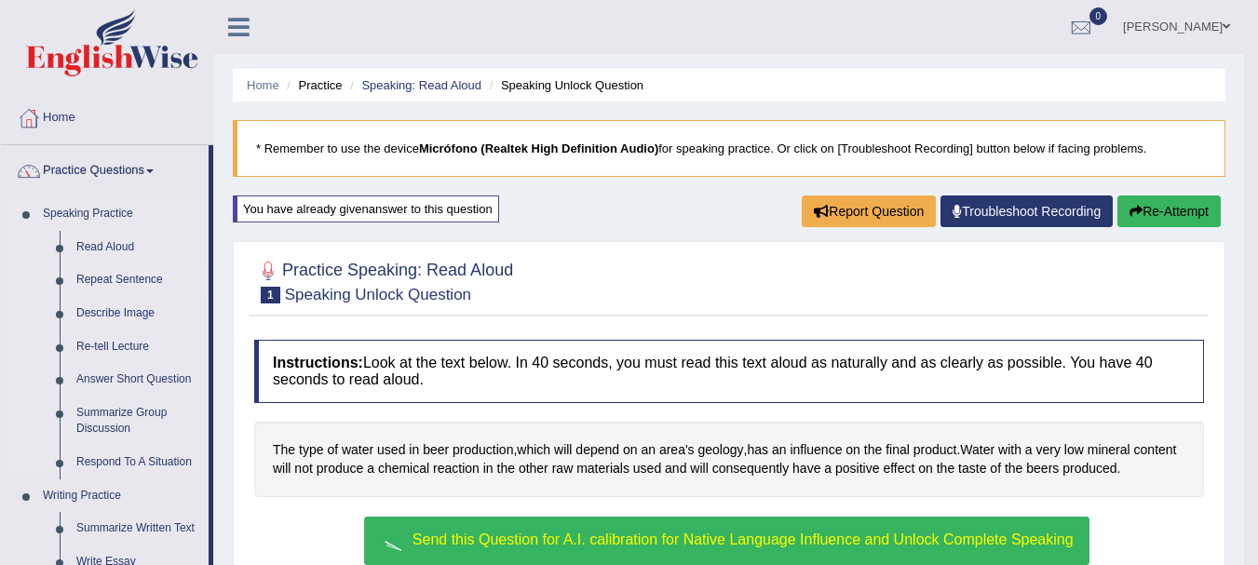
click at [112, 284] on link "Repeat Sentence" at bounding box center [138, 280] width 141 height 34
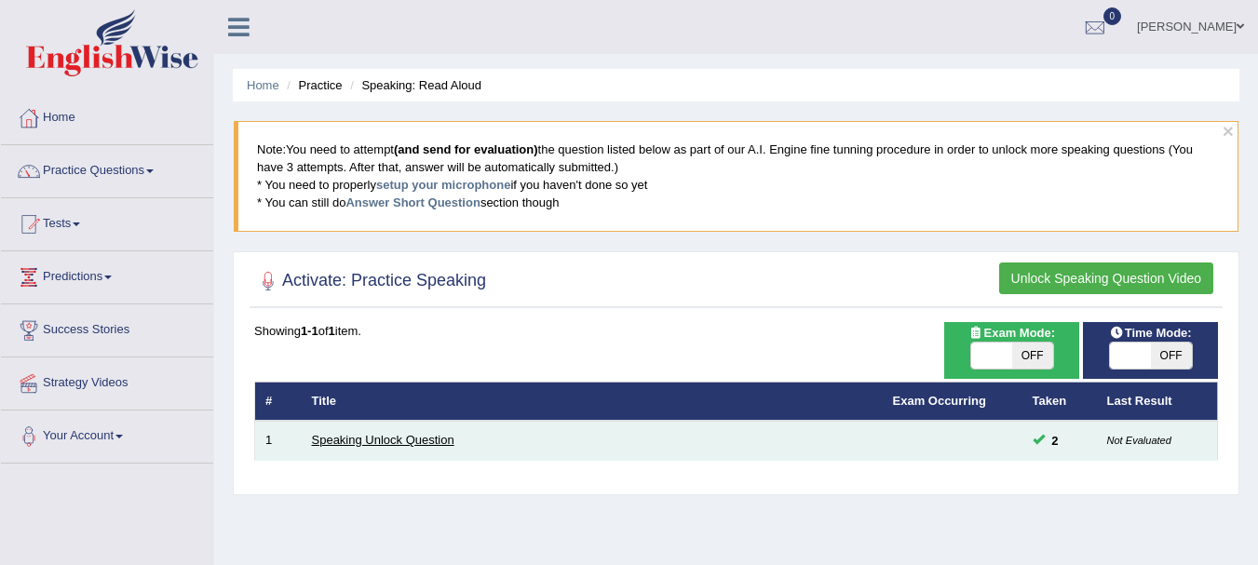
click at [370, 440] on link "Speaking Unlock Question" at bounding box center [383, 440] width 142 height 14
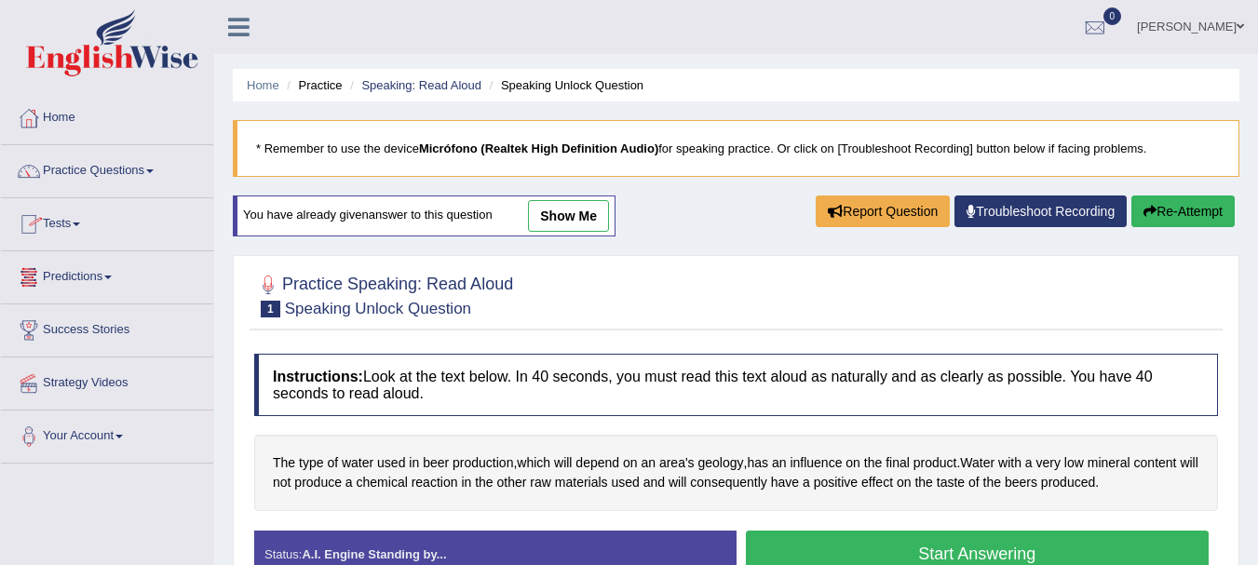
click at [120, 286] on link "Predictions" at bounding box center [107, 274] width 212 height 47
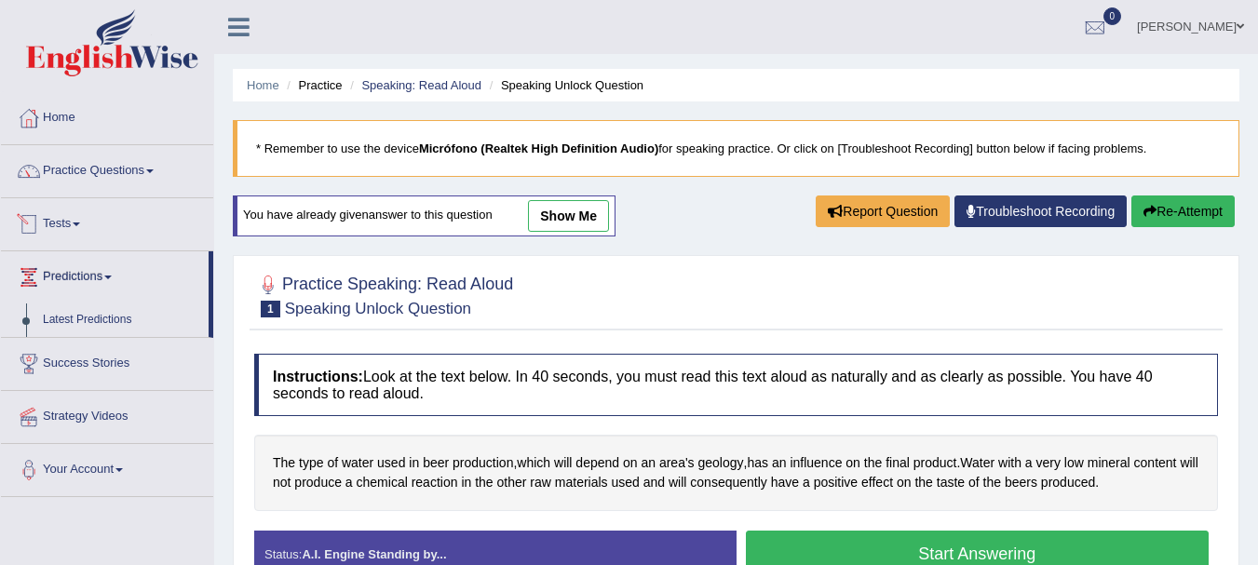
click at [92, 219] on link "Tests" at bounding box center [107, 221] width 212 height 47
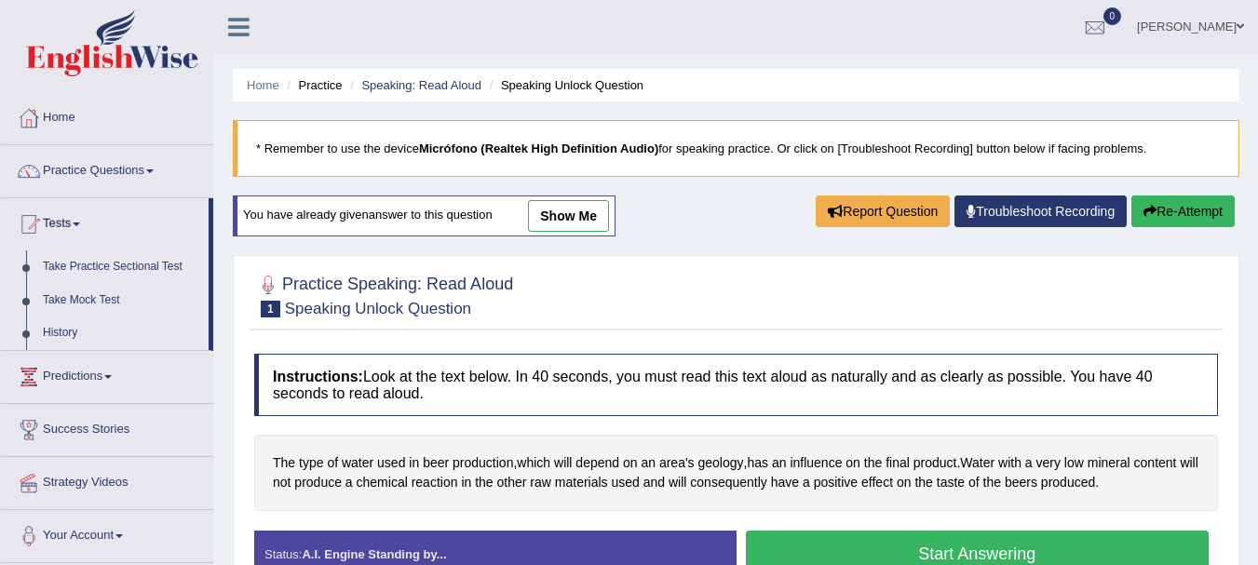
click at [91, 273] on link "Take Practice Sectional Test" at bounding box center [121, 267] width 174 height 34
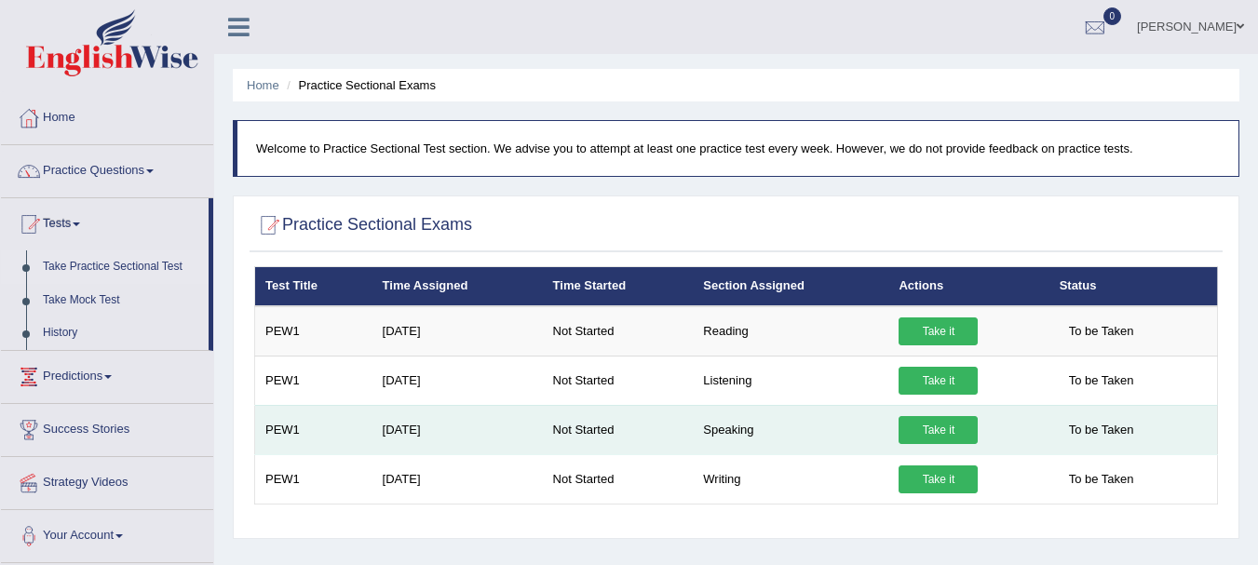
click at [918, 428] on link "Take it" at bounding box center [937, 430] width 79 height 28
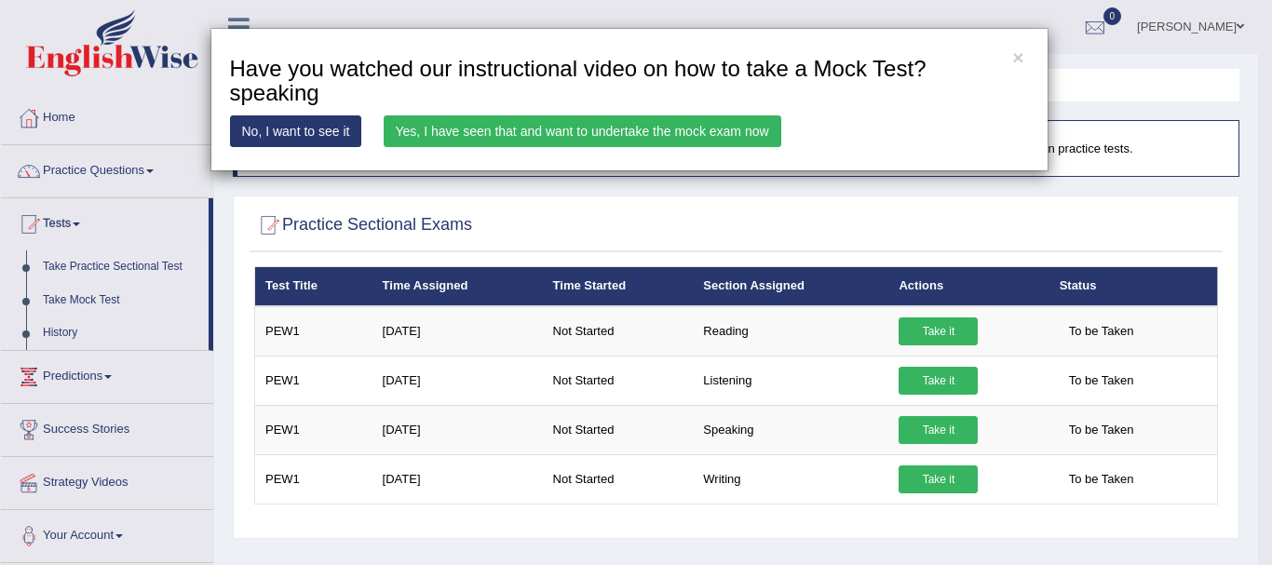
click at [669, 141] on link "Yes, I have seen that and want to undertake the mock exam now" at bounding box center [583, 131] width 398 height 32
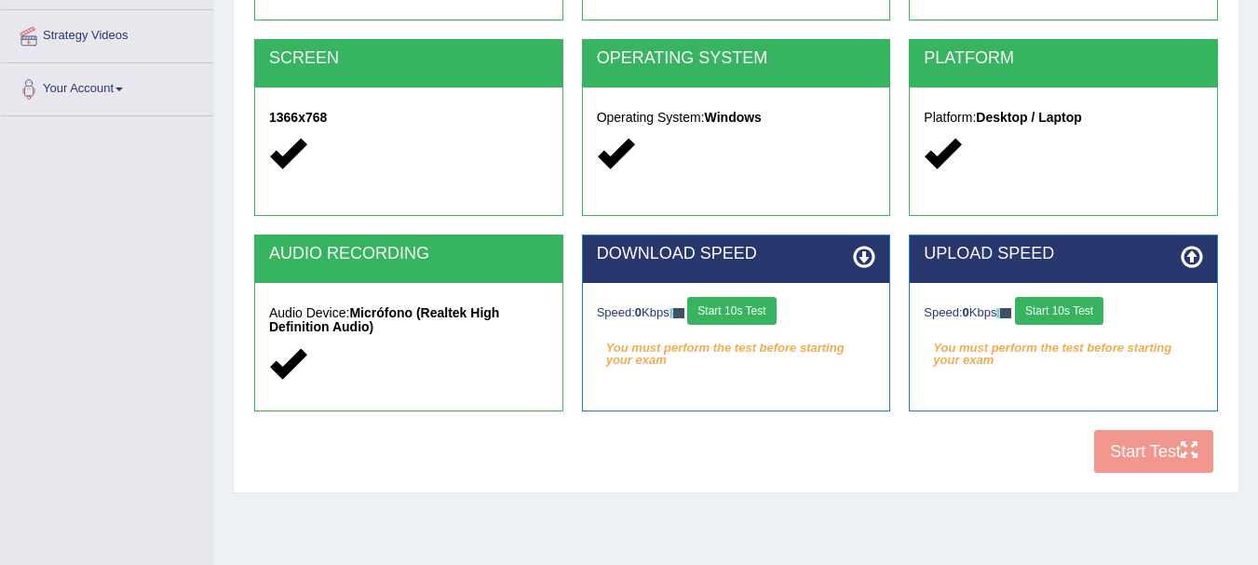
scroll to position [351, 0]
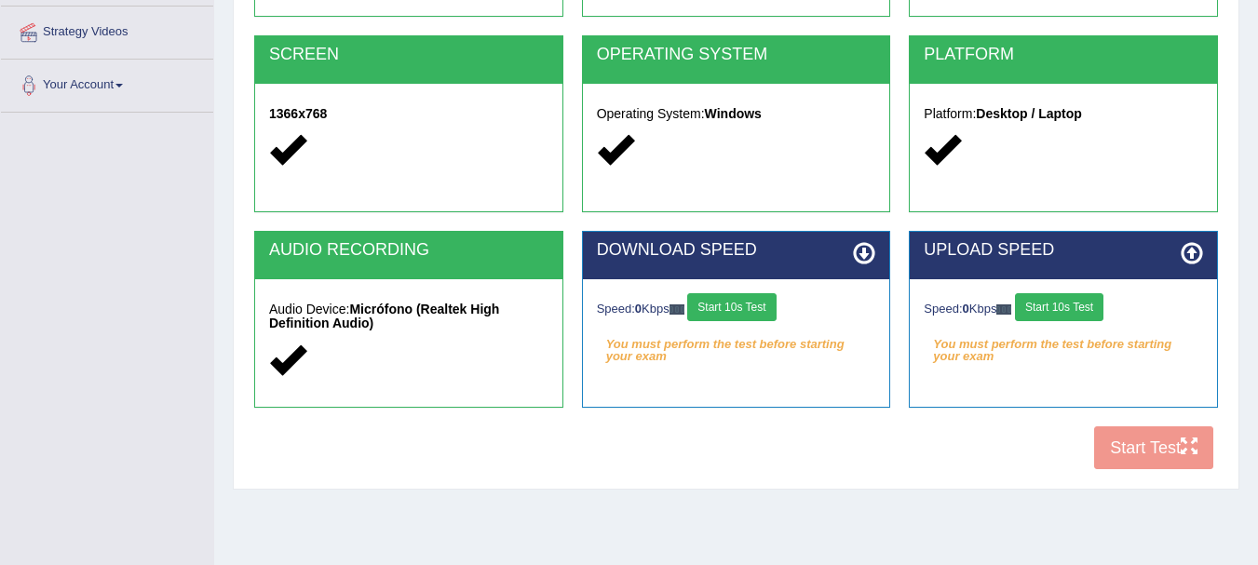
click at [776, 314] on button "Start 10s Test" at bounding box center [731, 307] width 88 height 28
click at [1057, 305] on button "Start 10s Test" at bounding box center [1059, 307] width 88 height 28
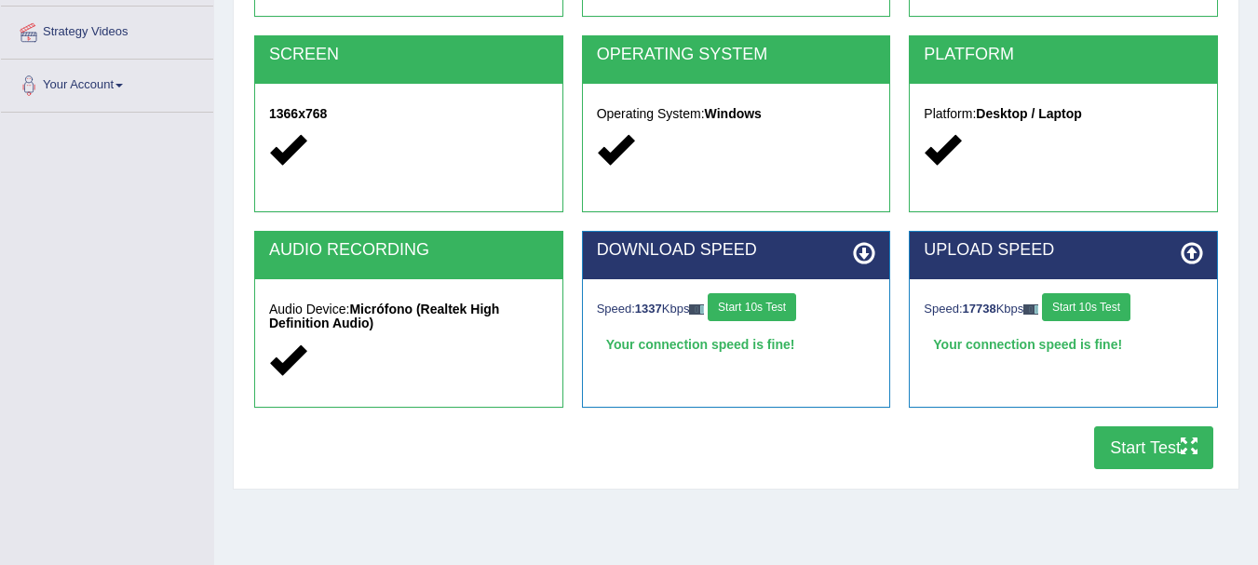
click at [1121, 448] on button "Start Test" at bounding box center [1153, 447] width 119 height 43
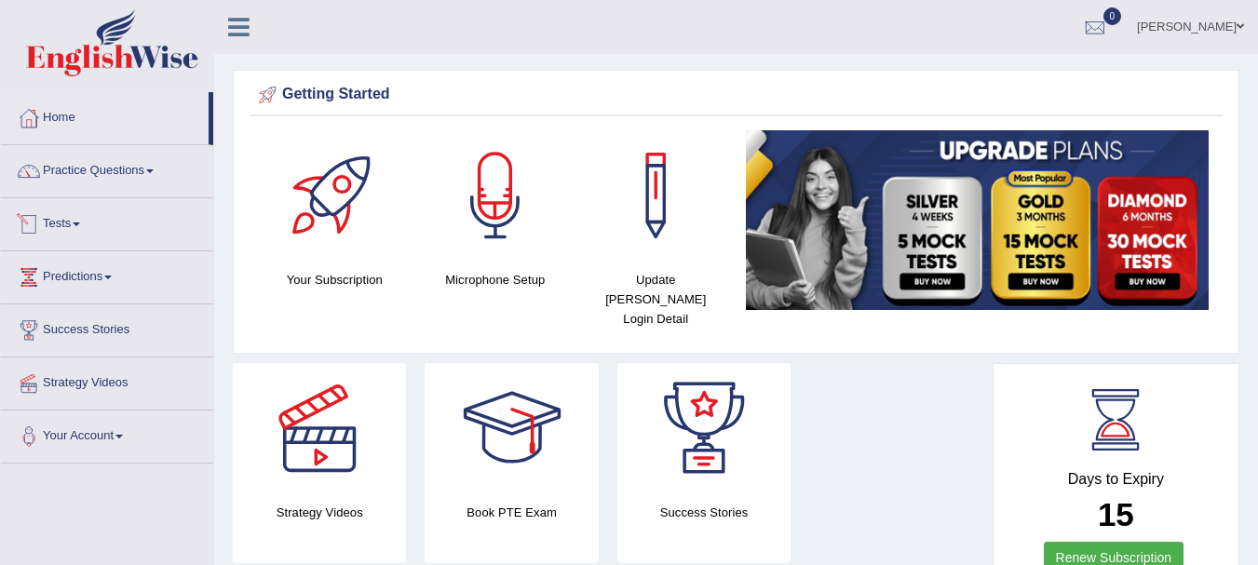
click at [80, 223] on span at bounding box center [76, 225] width 7 height 4
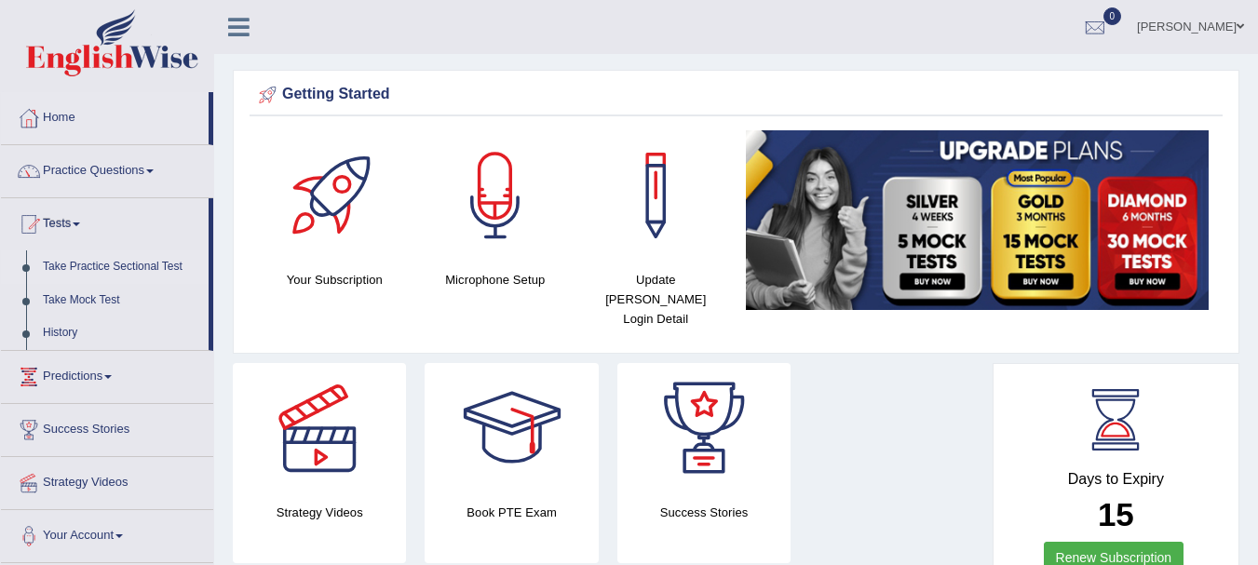
click at [87, 271] on link "Take Practice Sectional Test" at bounding box center [121, 267] width 174 height 34
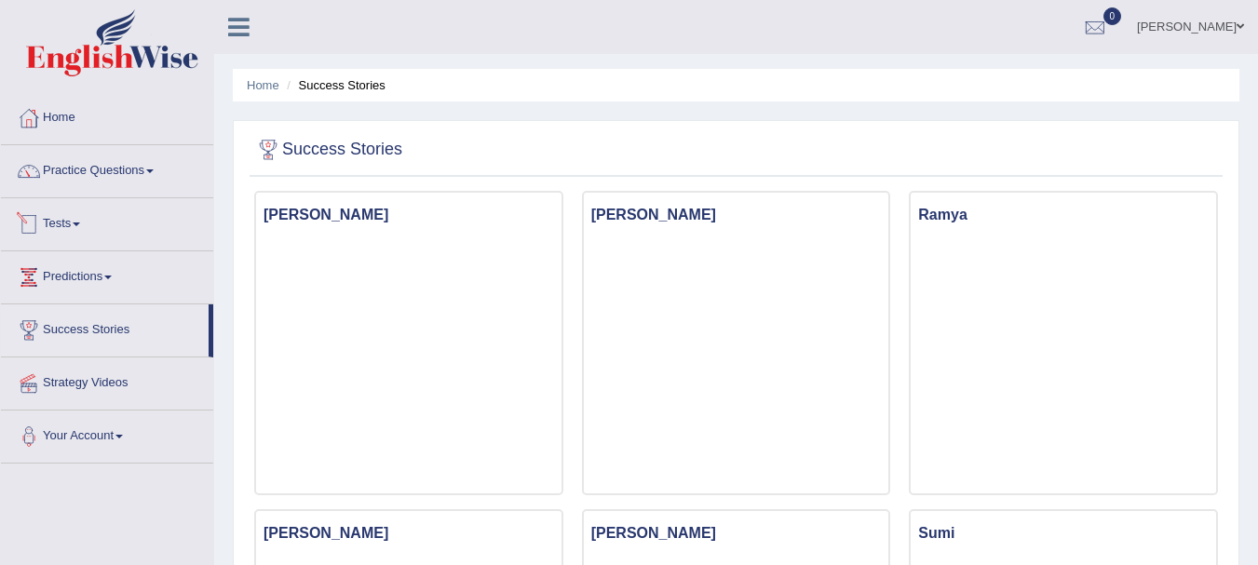
click at [77, 221] on link "Tests" at bounding box center [107, 221] width 212 height 47
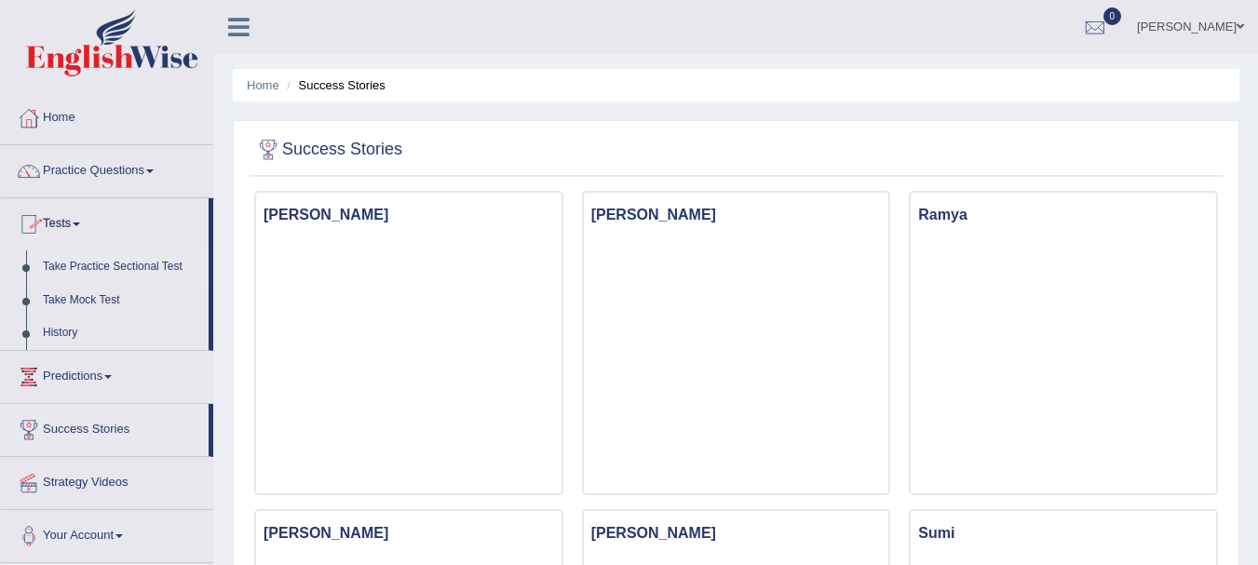
click at [96, 273] on link "Take Practice Sectional Test" at bounding box center [121, 267] width 174 height 34
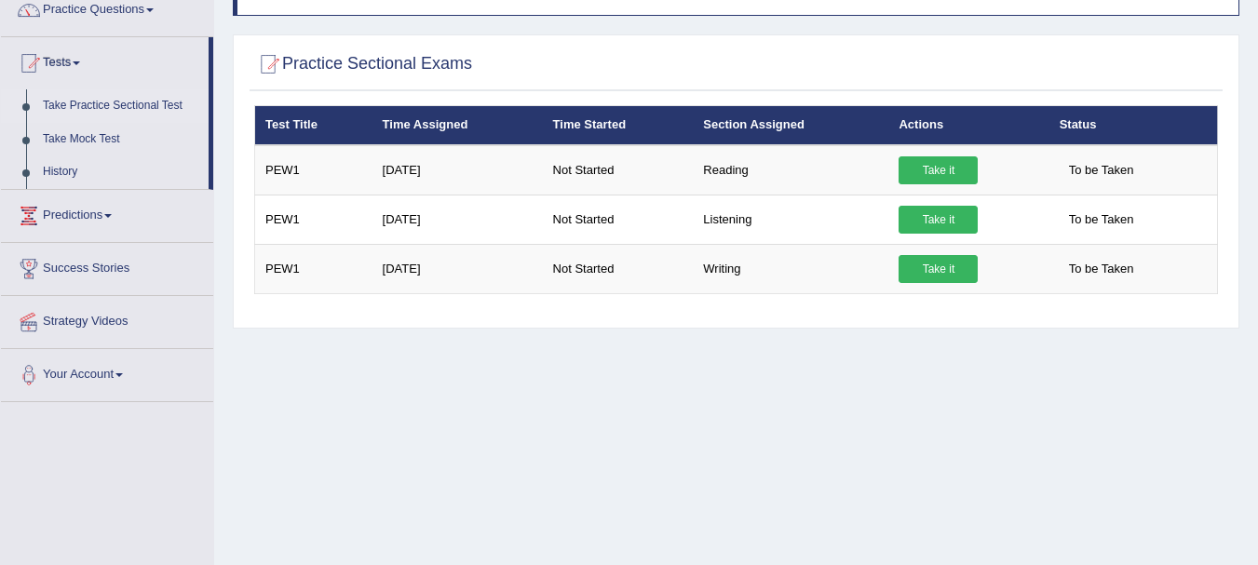
scroll to position [163, 0]
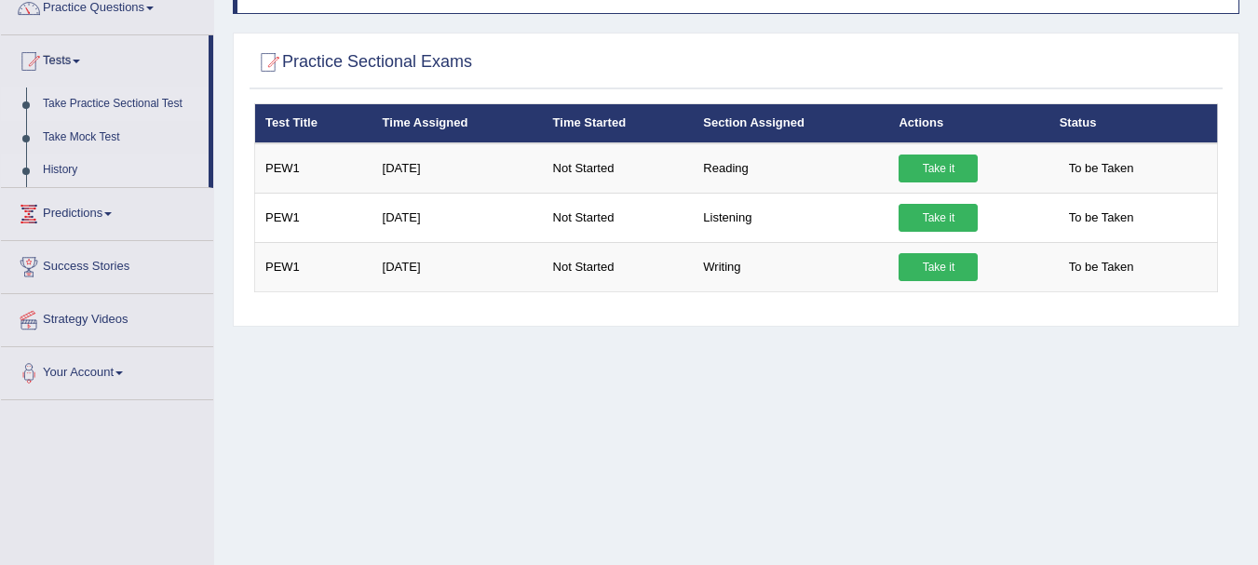
click at [67, 175] on link "History" at bounding box center [121, 171] width 174 height 34
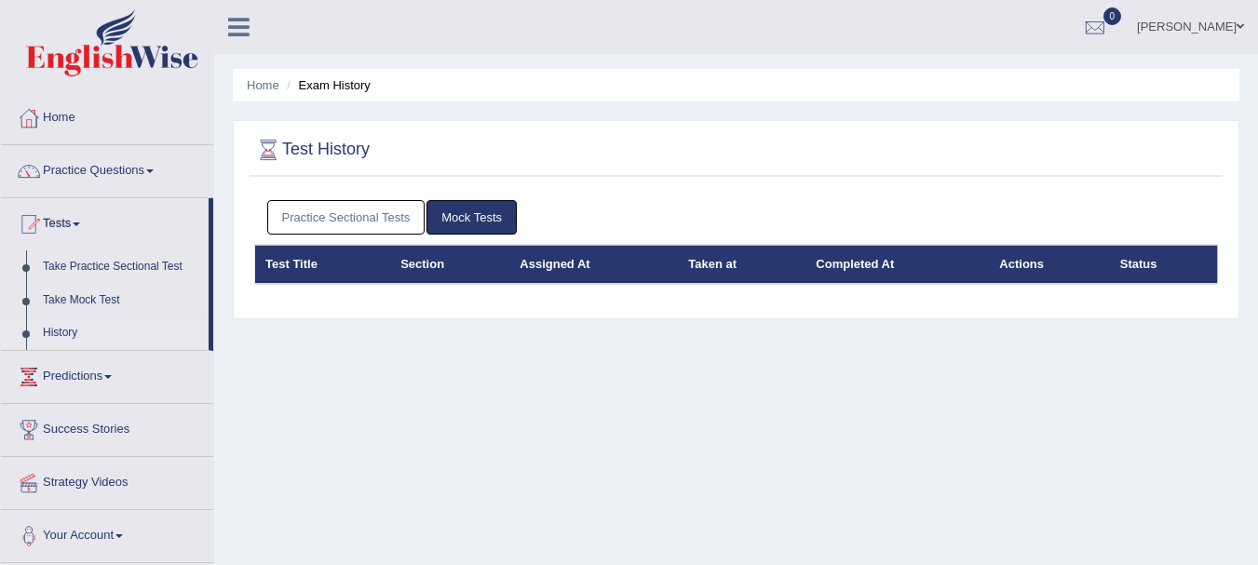
click at [380, 217] on link "Practice Sectional Tests" at bounding box center [346, 217] width 158 height 34
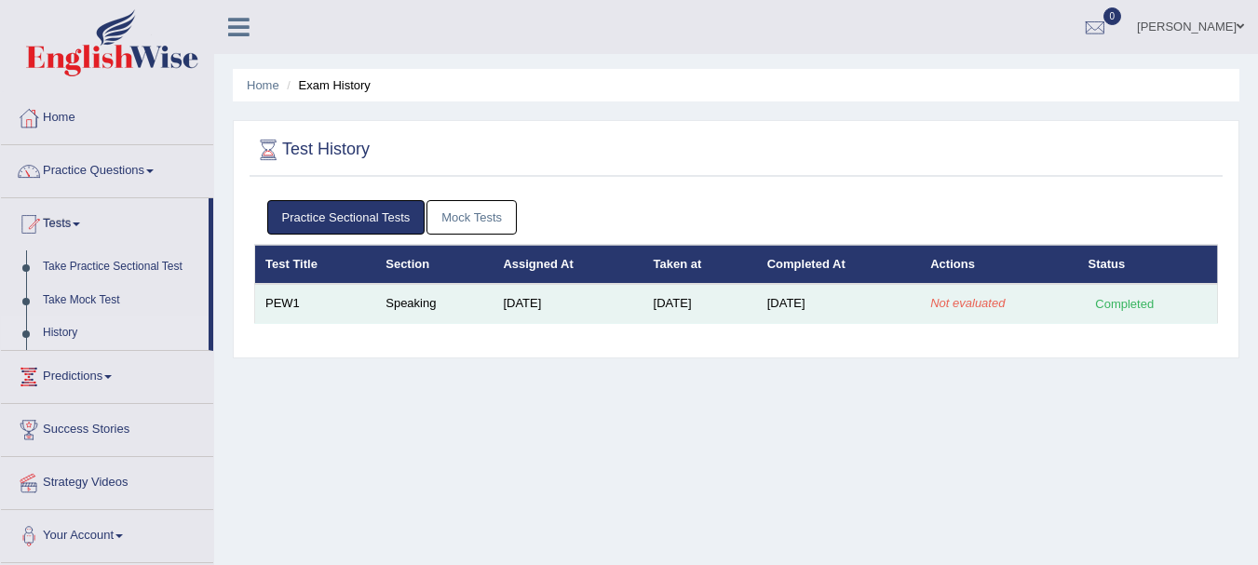
click at [479, 297] on td "Speaking" at bounding box center [433, 303] width 117 height 39
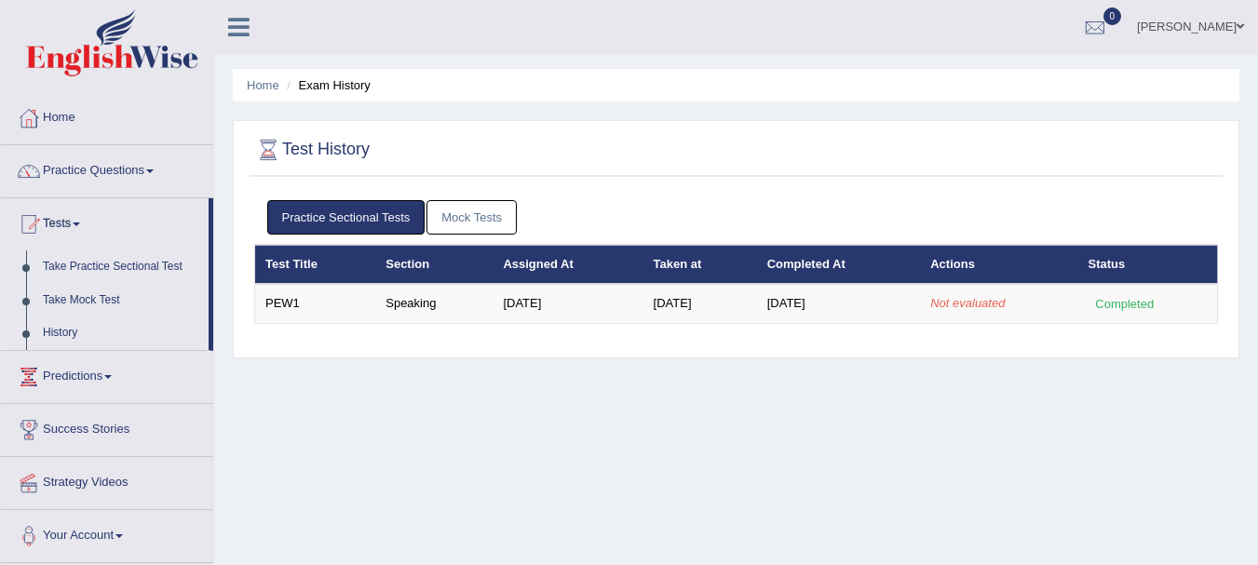
click at [465, 227] on link "Mock Tests" at bounding box center [471, 217] width 90 height 34
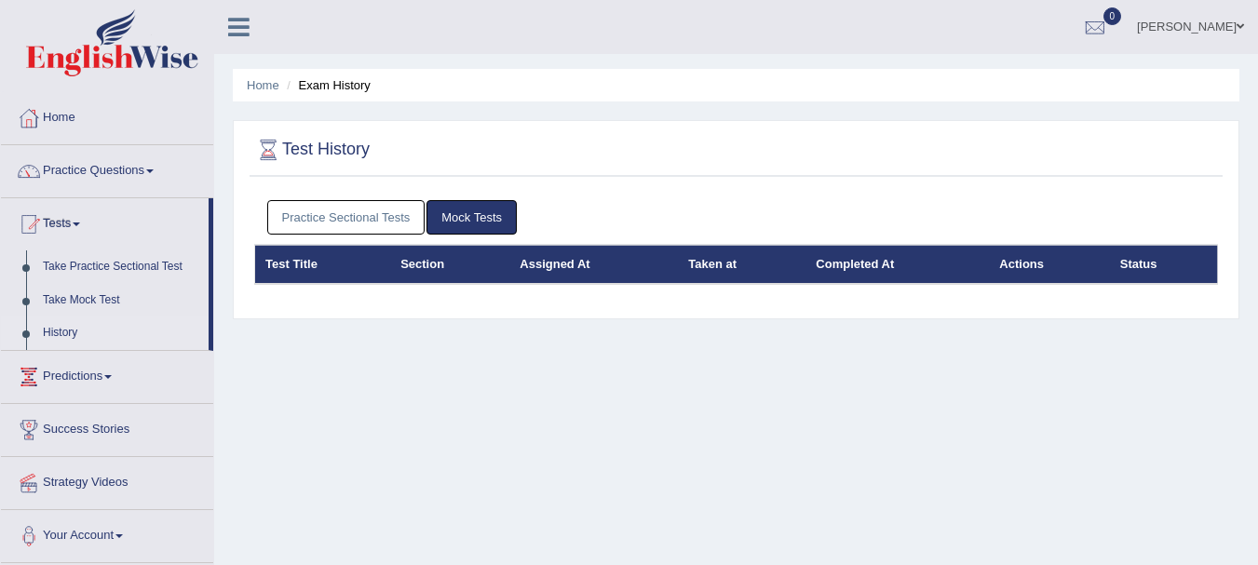
click at [316, 210] on link "Practice Sectional Tests" at bounding box center [346, 217] width 158 height 34
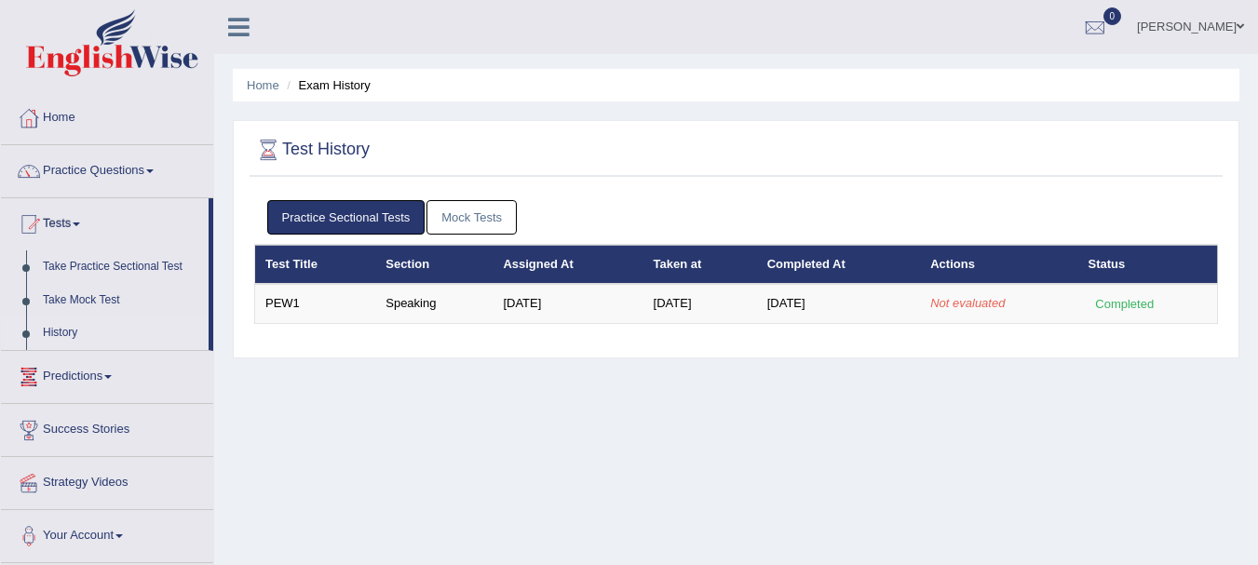
click at [111, 376] on span at bounding box center [107, 377] width 7 height 4
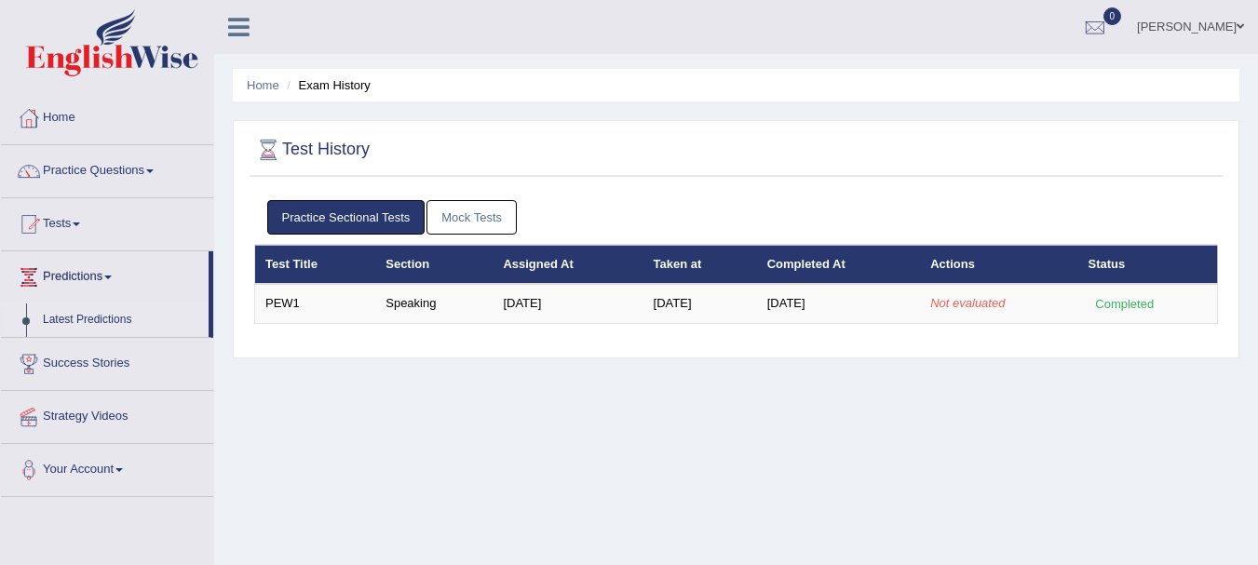
click at [115, 321] on link "Latest Predictions" at bounding box center [121, 321] width 174 height 34
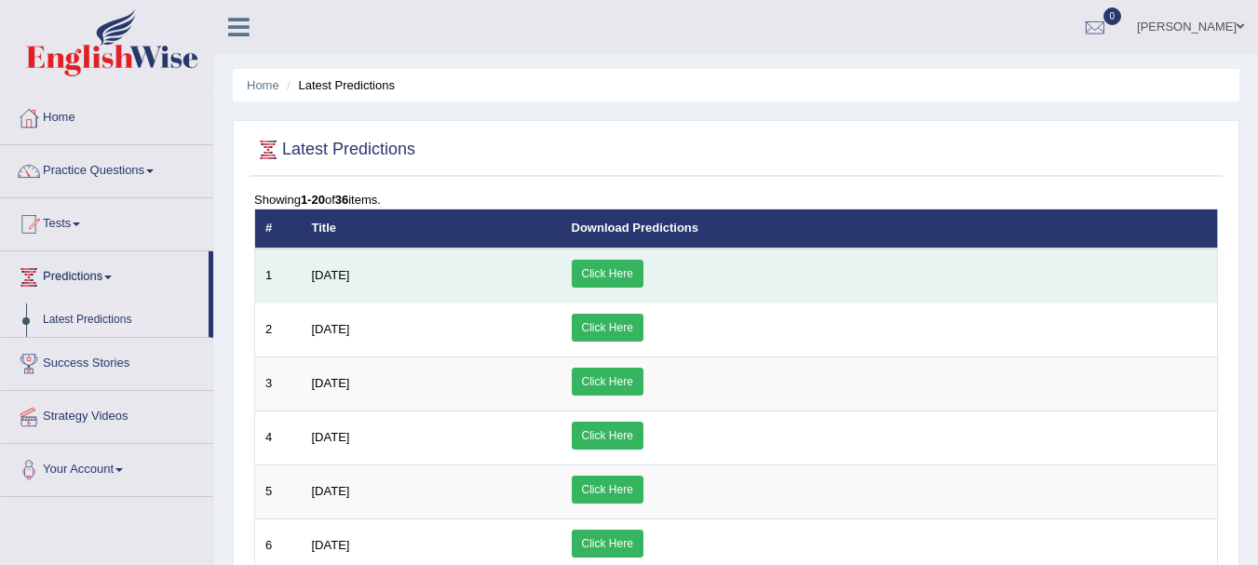
click at [643, 276] on link "Click Here" at bounding box center [608, 274] width 72 height 28
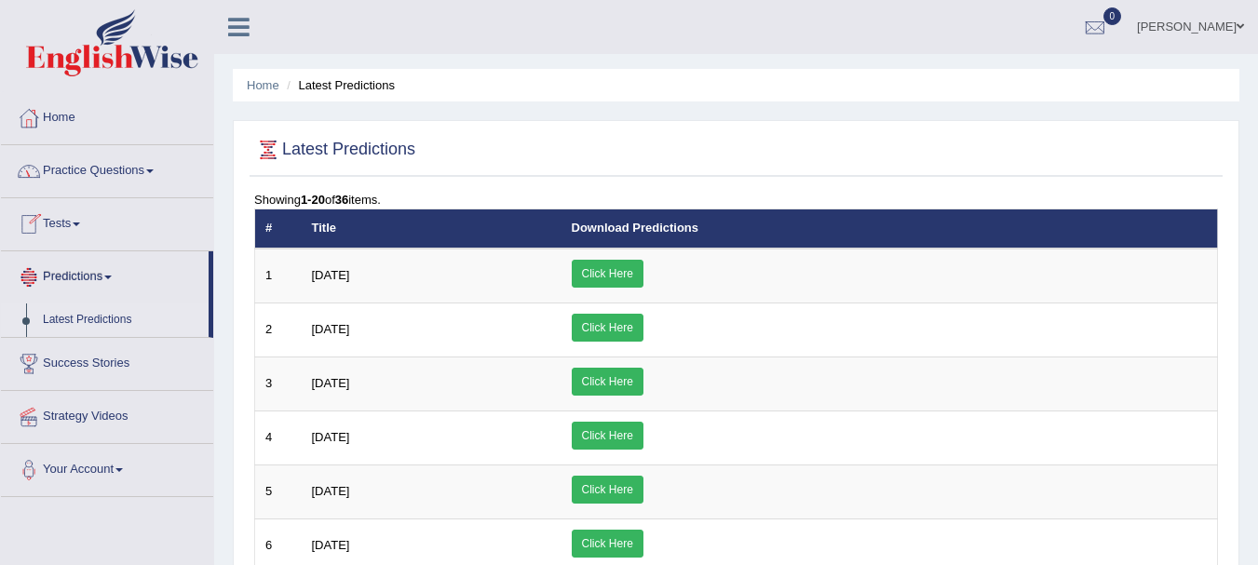
click at [81, 228] on link "Tests" at bounding box center [107, 221] width 212 height 47
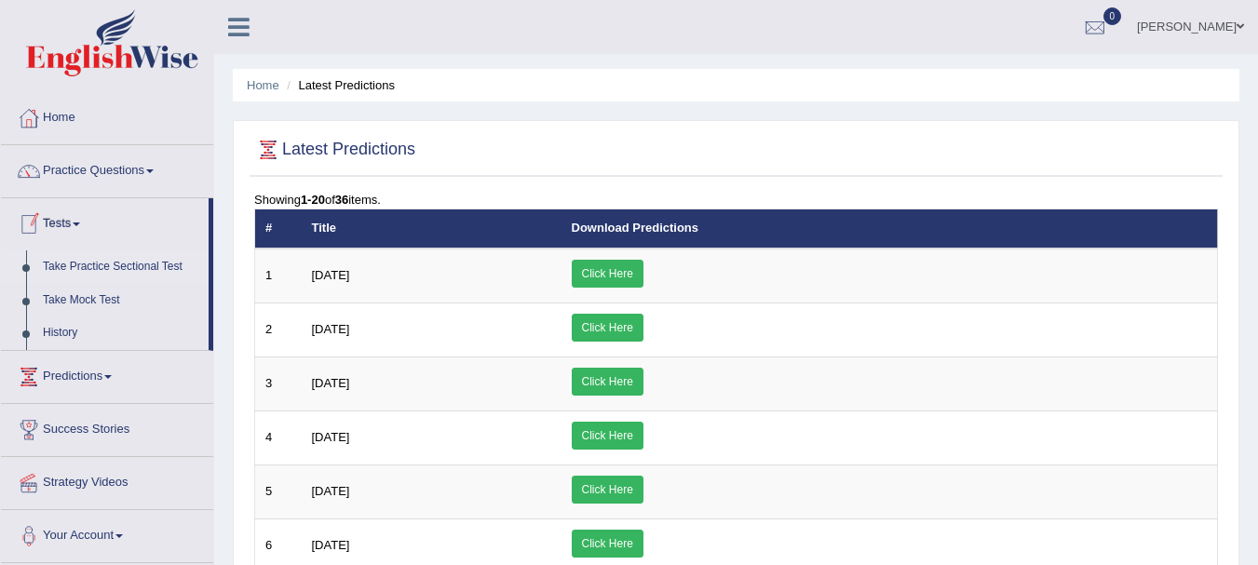
click at [122, 260] on link "Take Practice Sectional Test" at bounding box center [121, 267] width 174 height 34
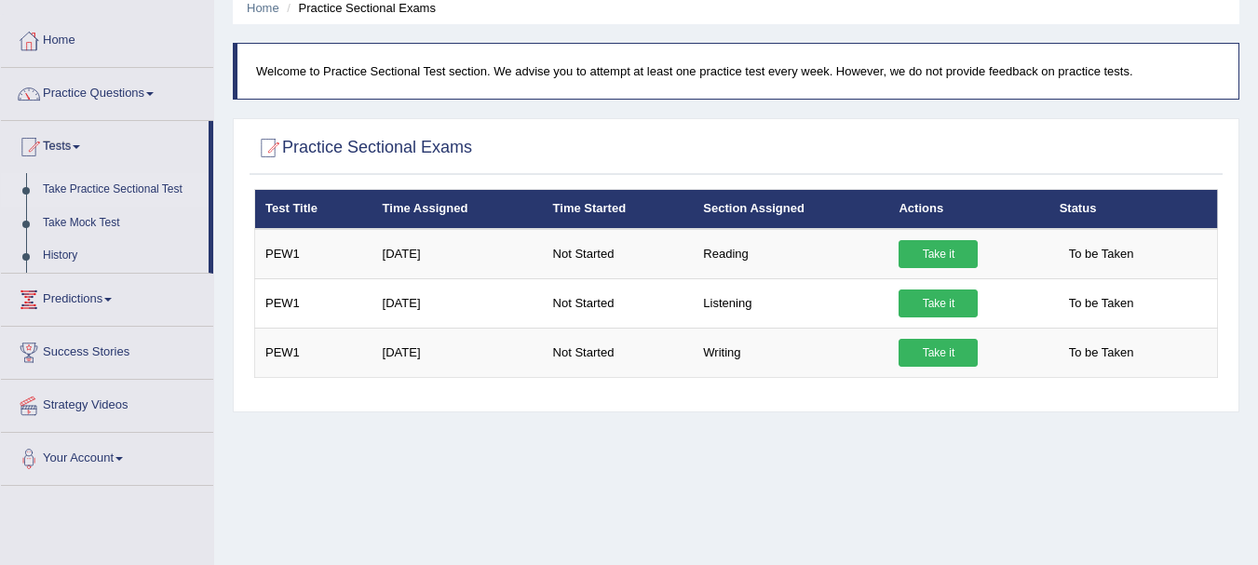
scroll to position [72, 0]
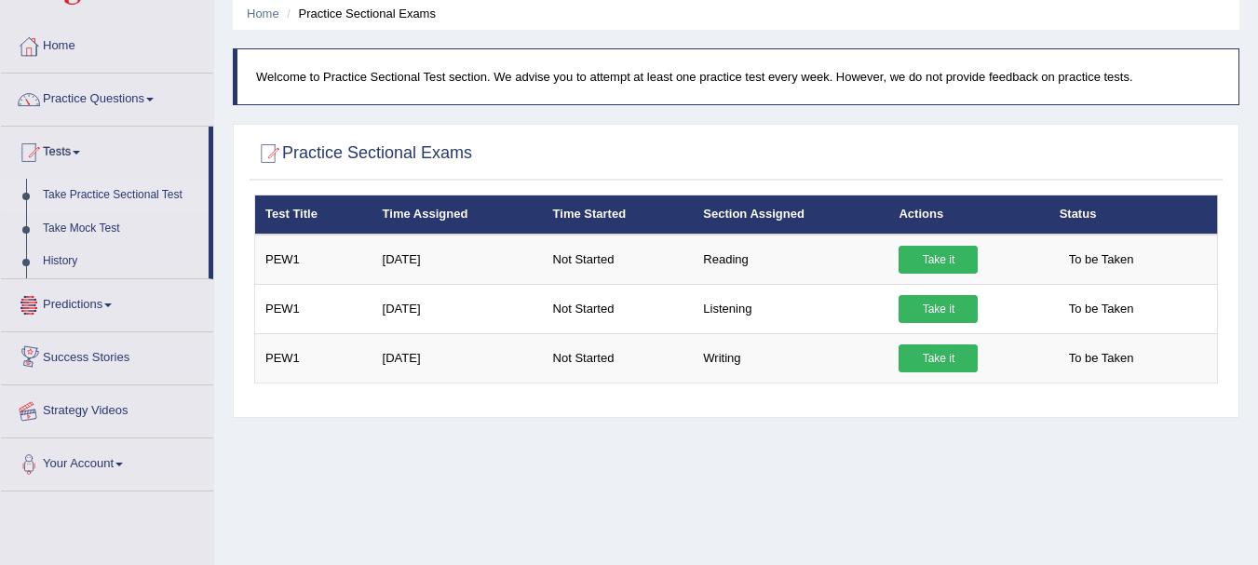
click at [101, 407] on link "Strategy Videos" at bounding box center [107, 408] width 212 height 47
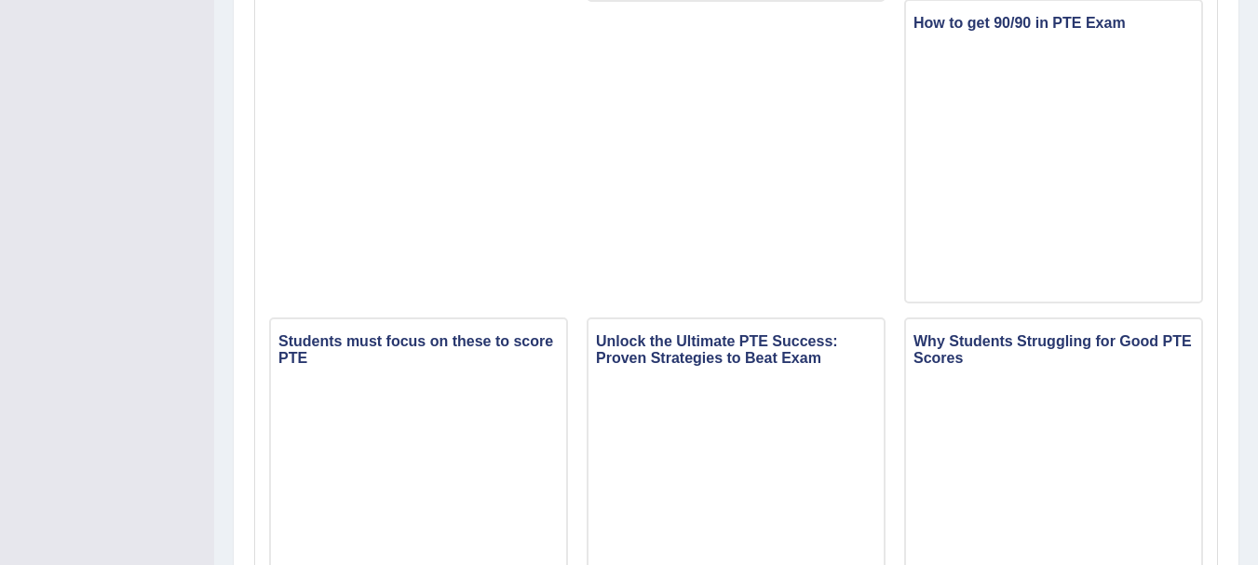
scroll to position [571, 0]
